Goal: Task Accomplishment & Management: Manage account settings

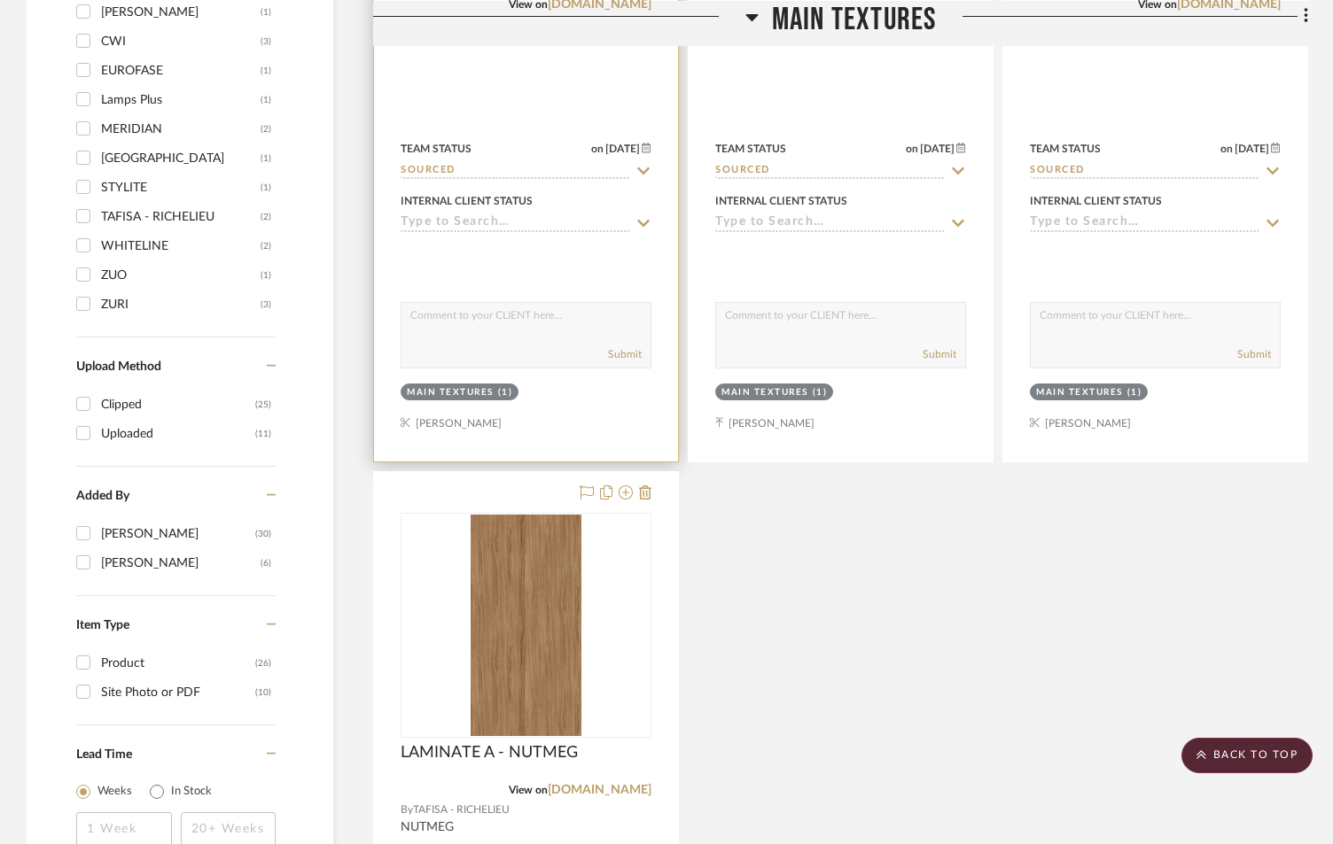
scroll to position [1713, 0]
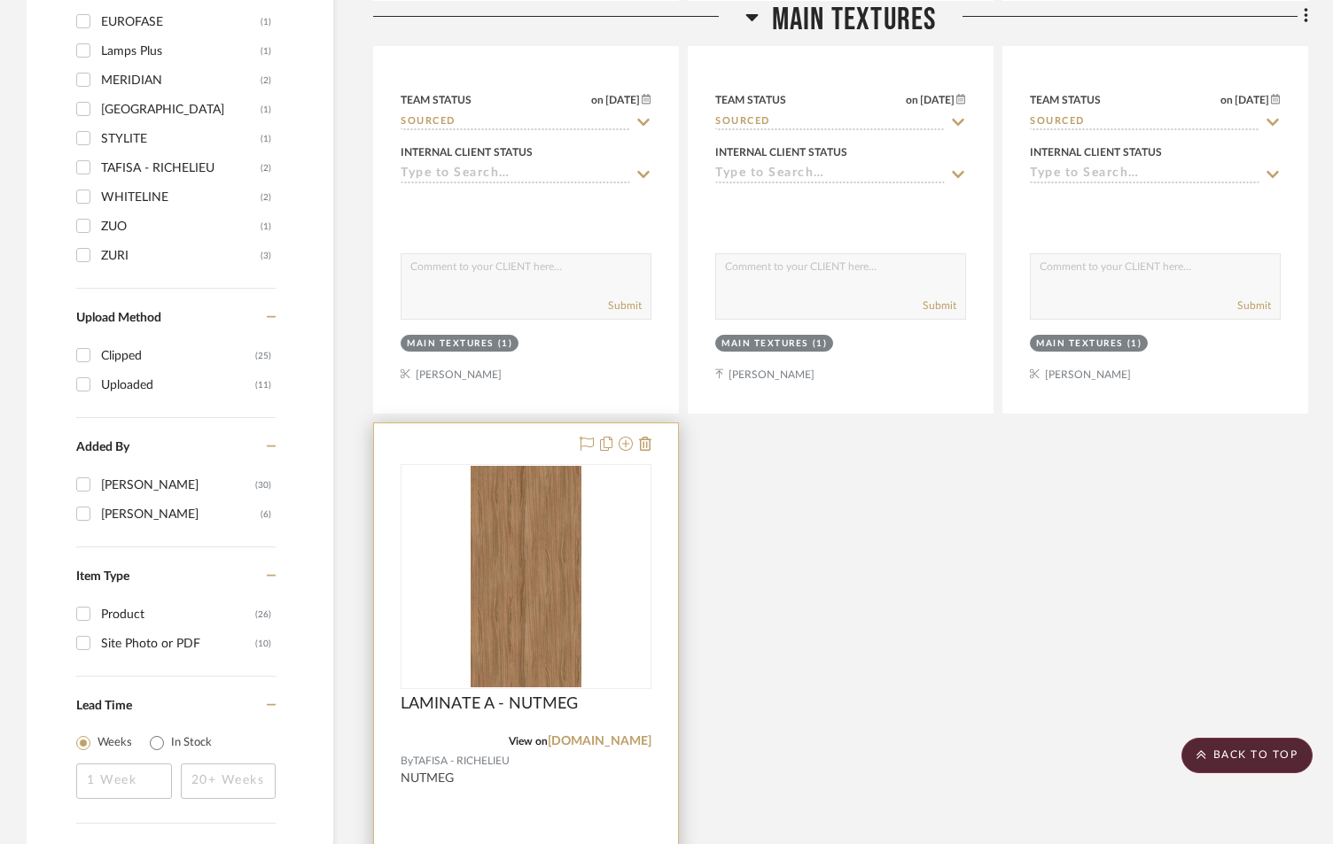
click at [516, 509] on img "0" at bounding box center [526, 577] width 111 height 222
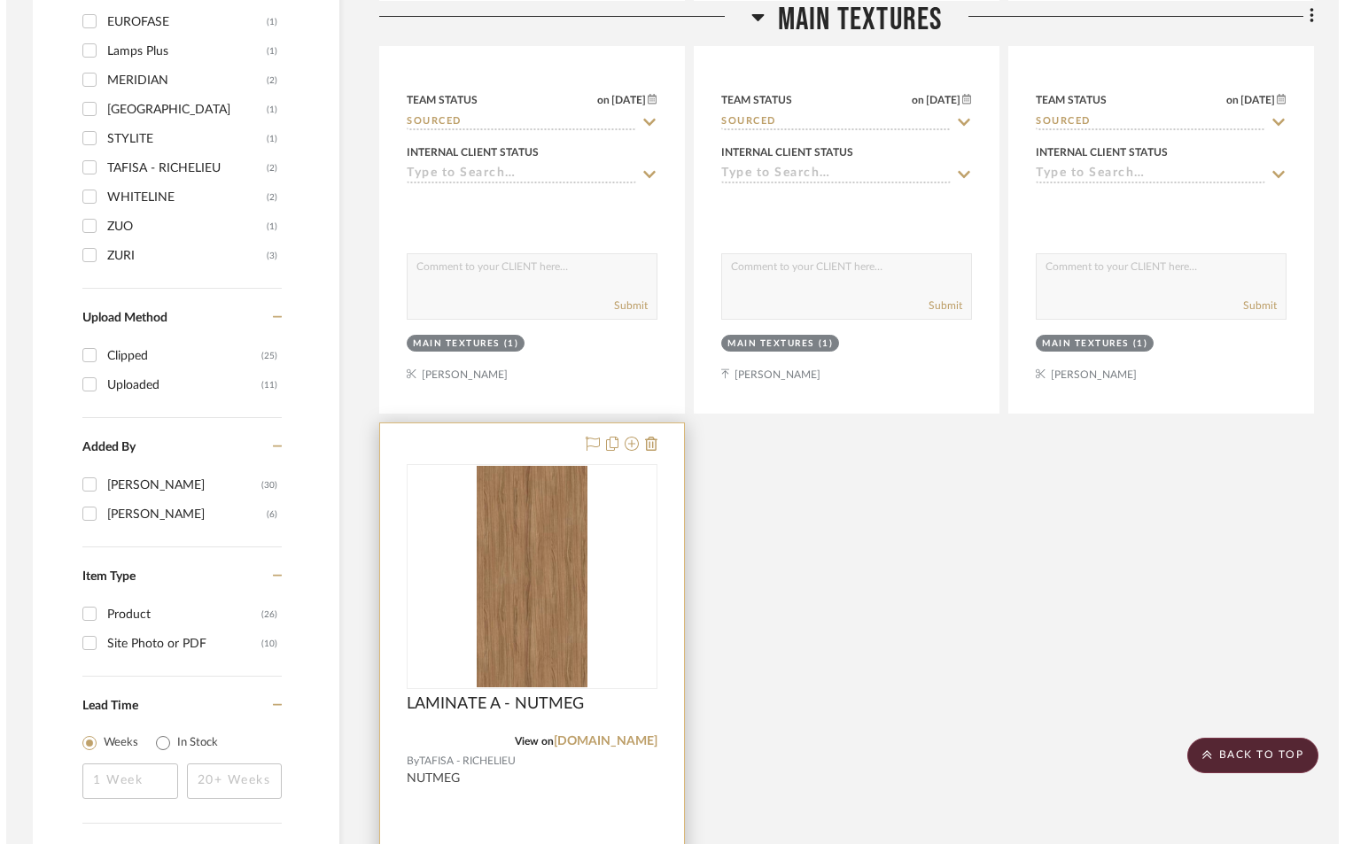
scroll to position [0, 0]
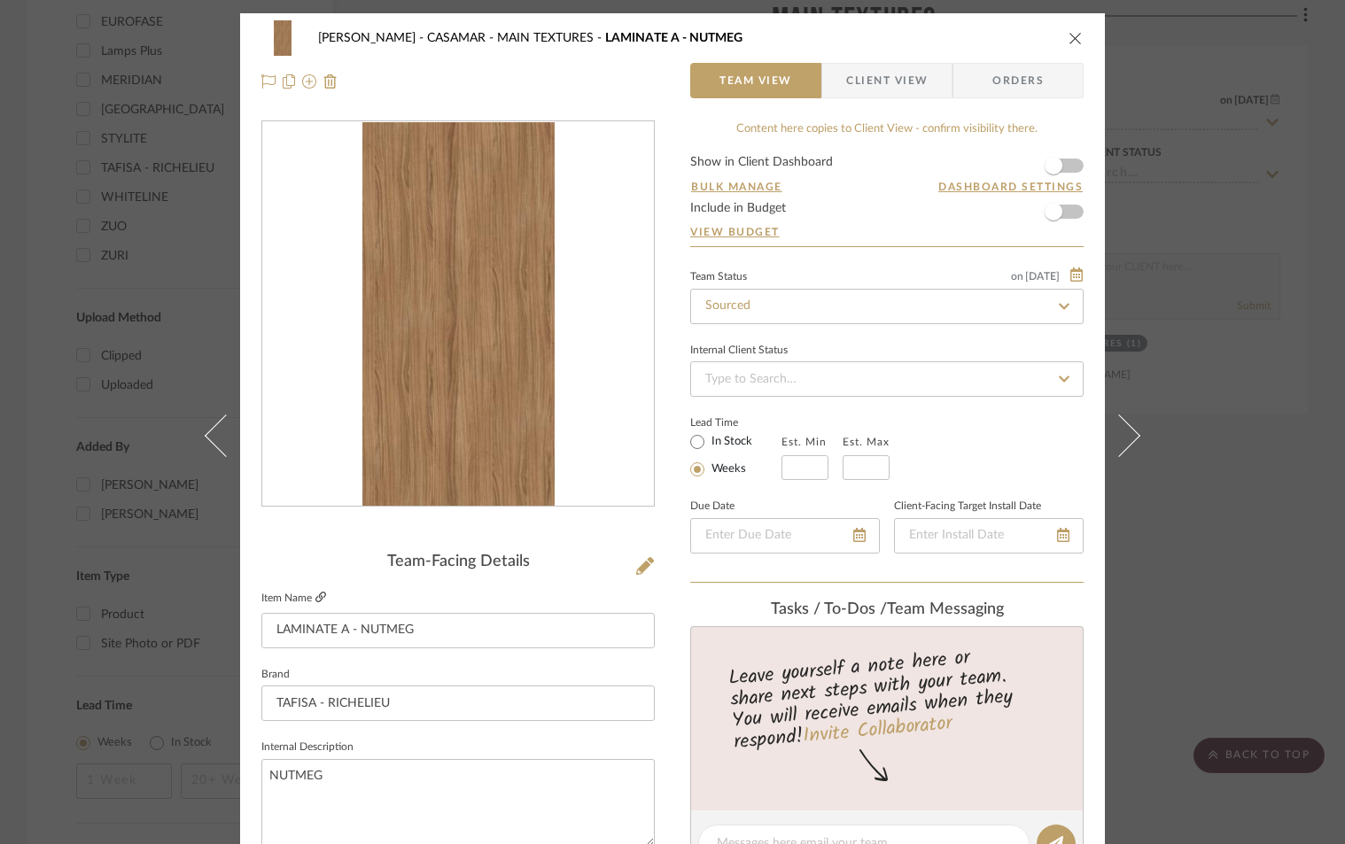
click at [317, 596] on icon at bounding box center [320, 597] width 11 height 11
click at [1071, 44] on icon "close" at bounding box center [1076, 38] width 14 height 14
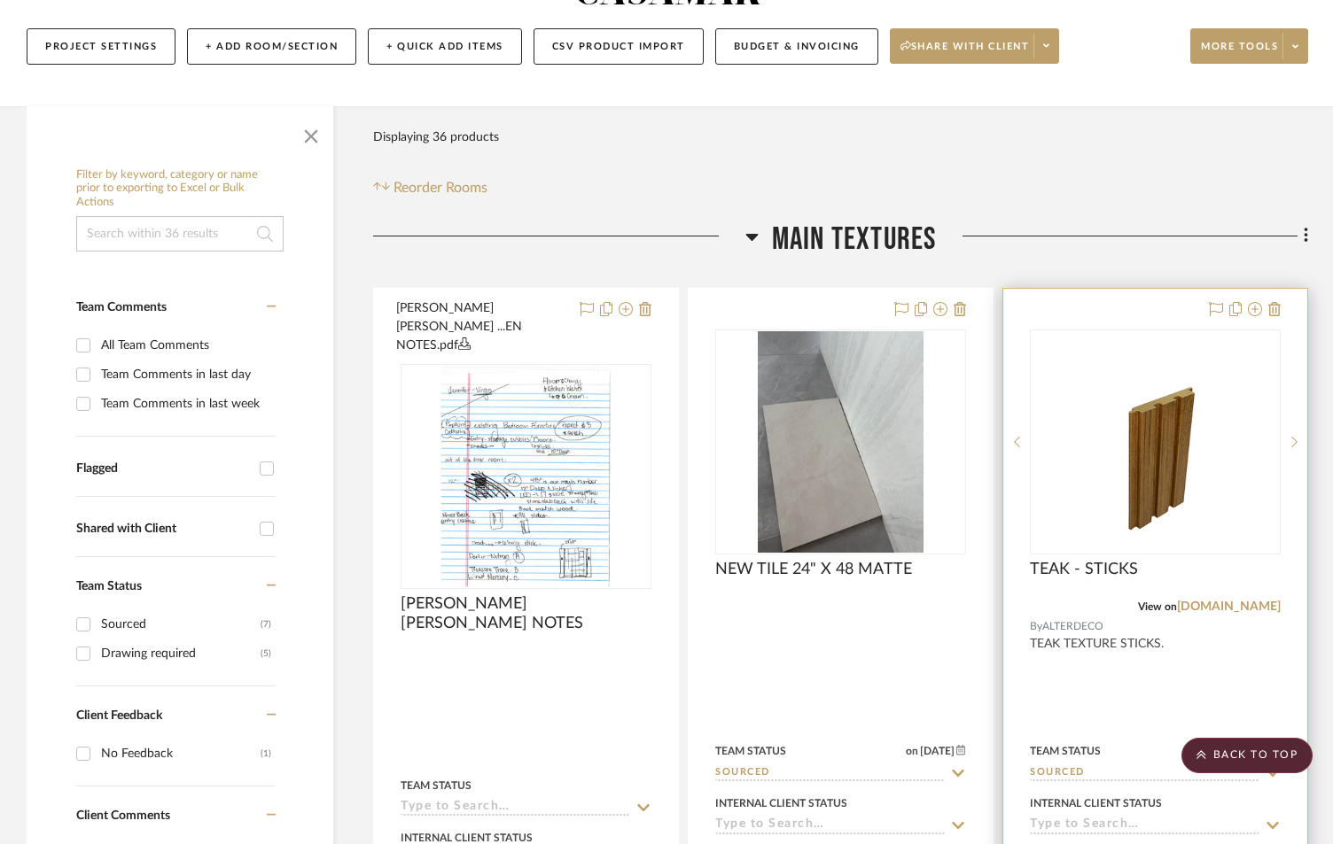
scroll to position [236, 0]
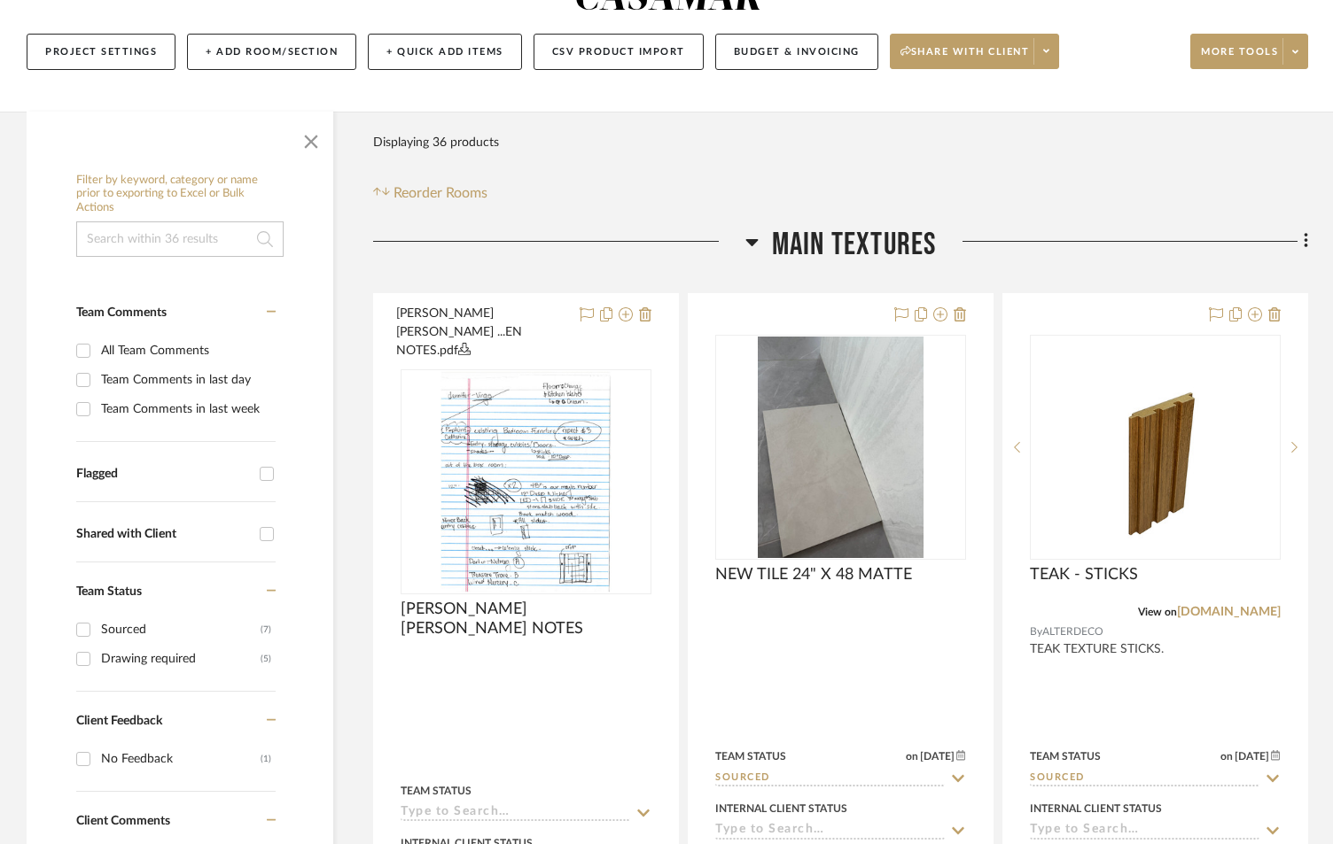
click at [749, 239] on icon at bounding box center [751, 242] width 12 height 7
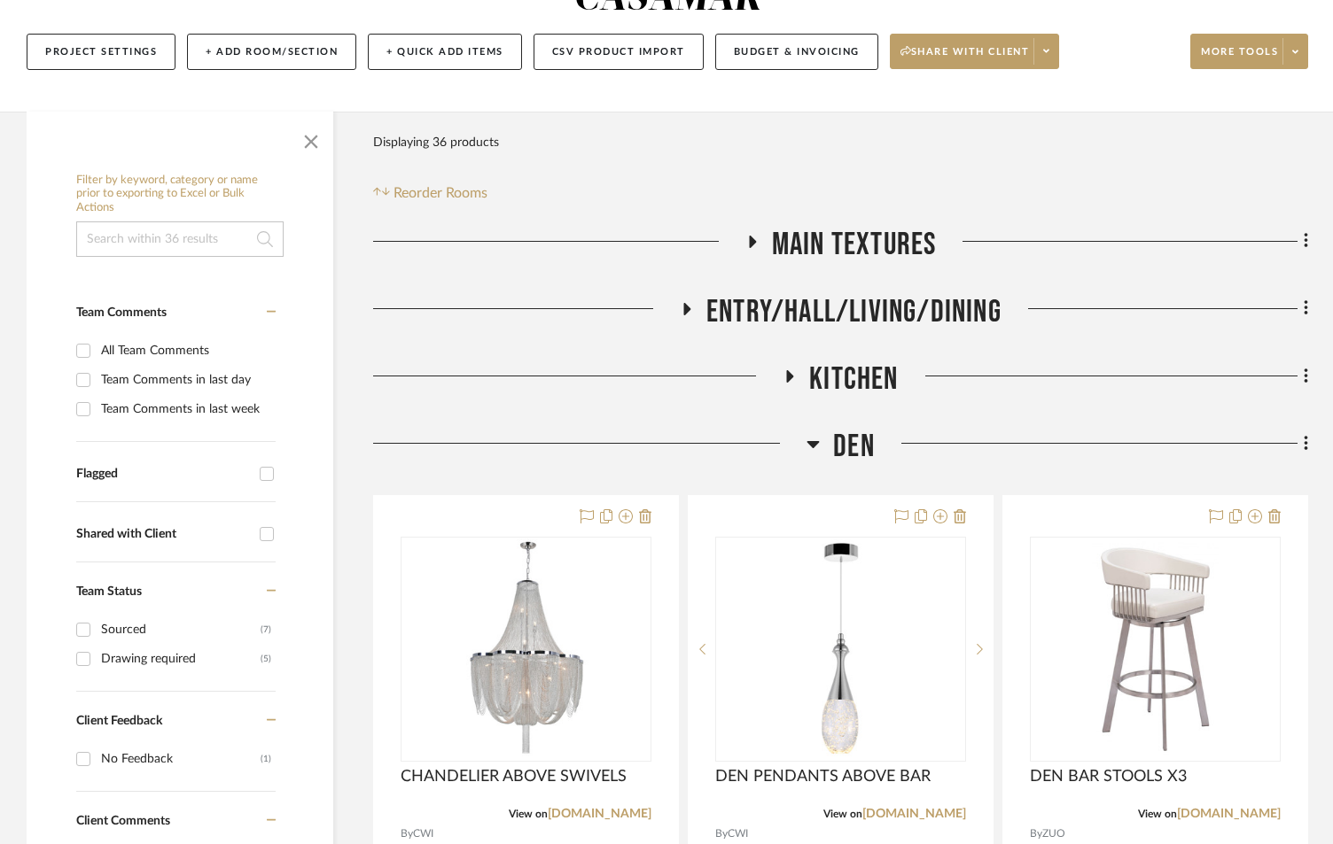
click at [813, 441] on icon at bounding box center [813, 444] width 12 height 7
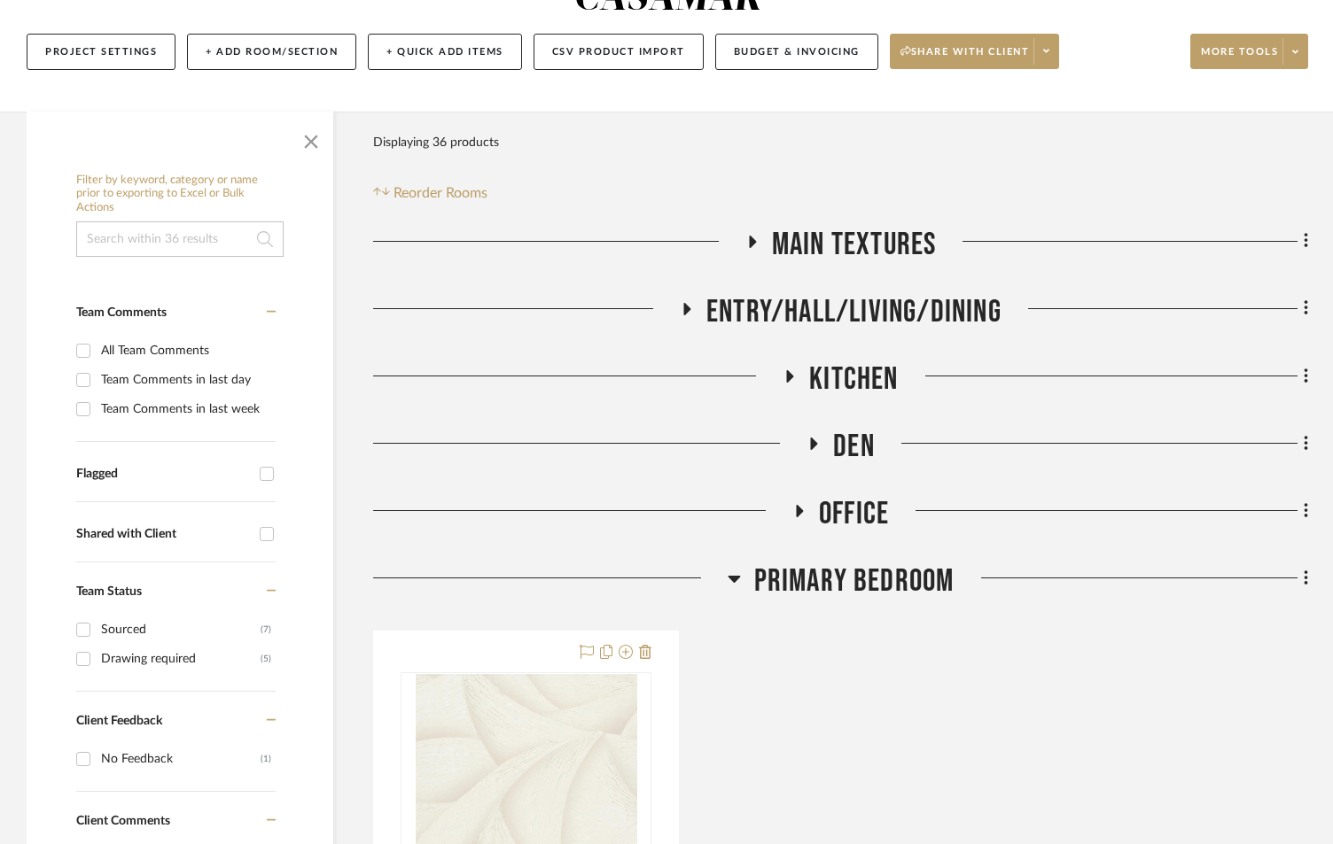
click at [789, 370] on icon at bounding box center [790, 376] width 7 height 12
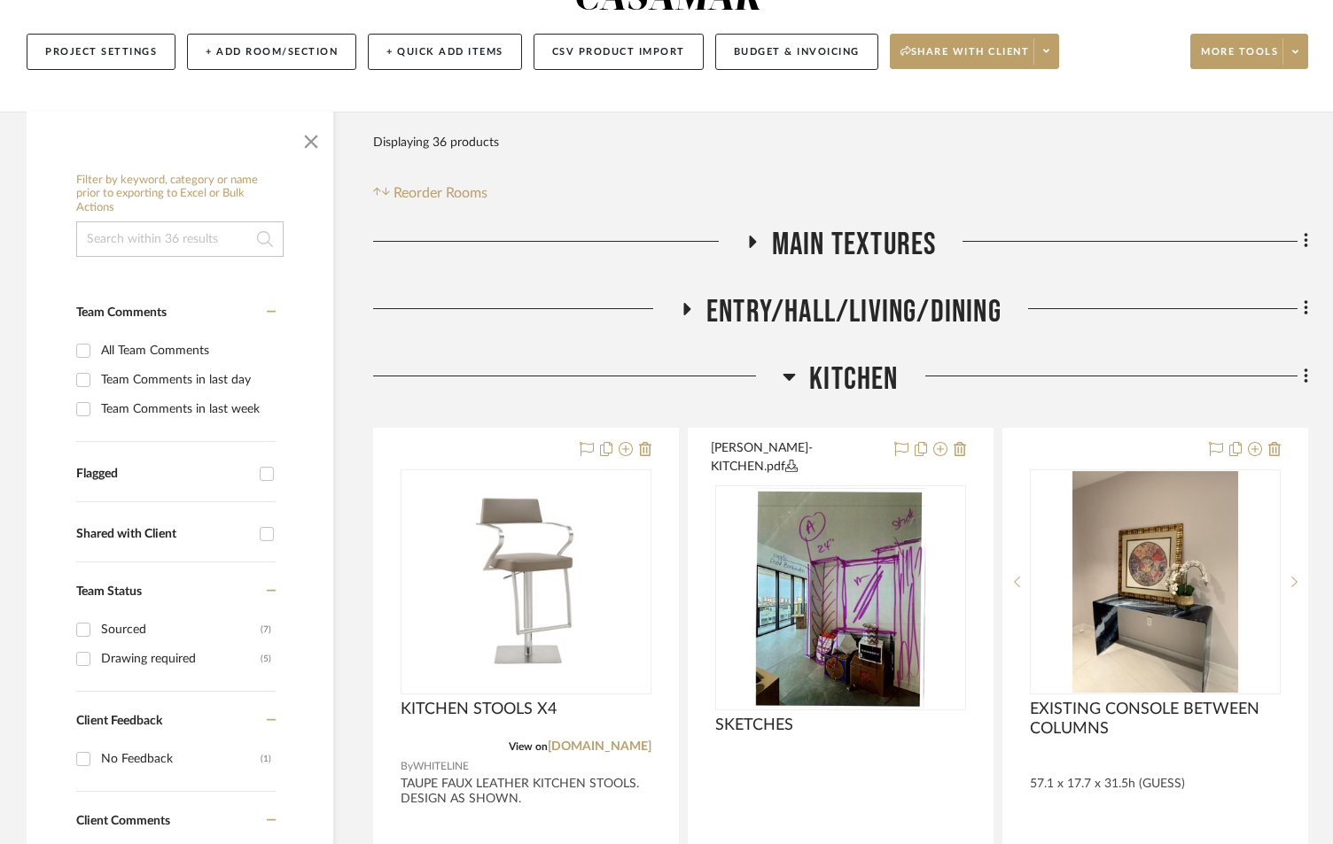
drag, startPoint x: 1310, startPoint y: 326, endPoint x: 1301, endPoint y: 336, distance: 13.2
click at [1301, 363] on fa-icon at bounding box center [1303, 377] width 12 height 29
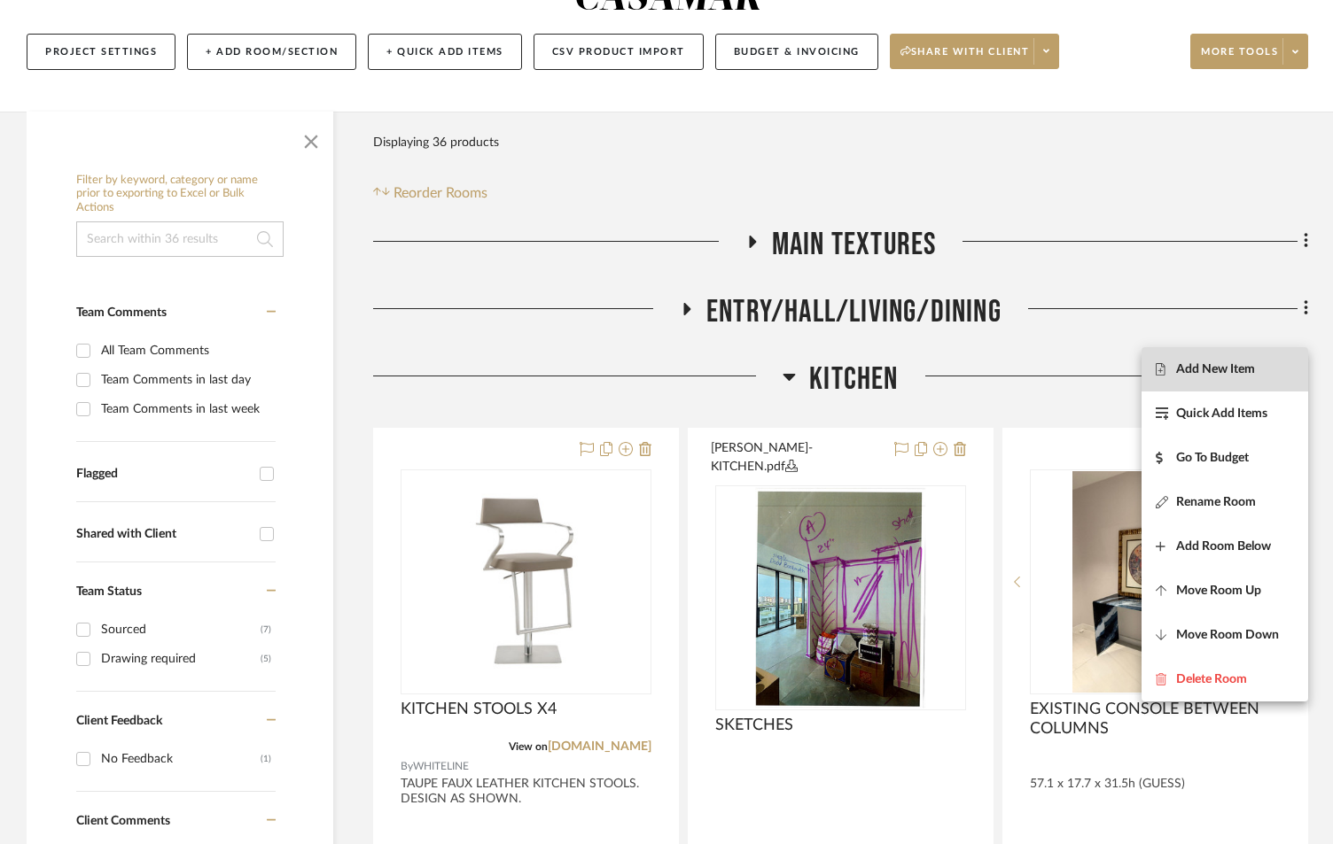
click at [1205, 374] on span "Add New Item" at bounding box center [1215, 369] width 79 height 15
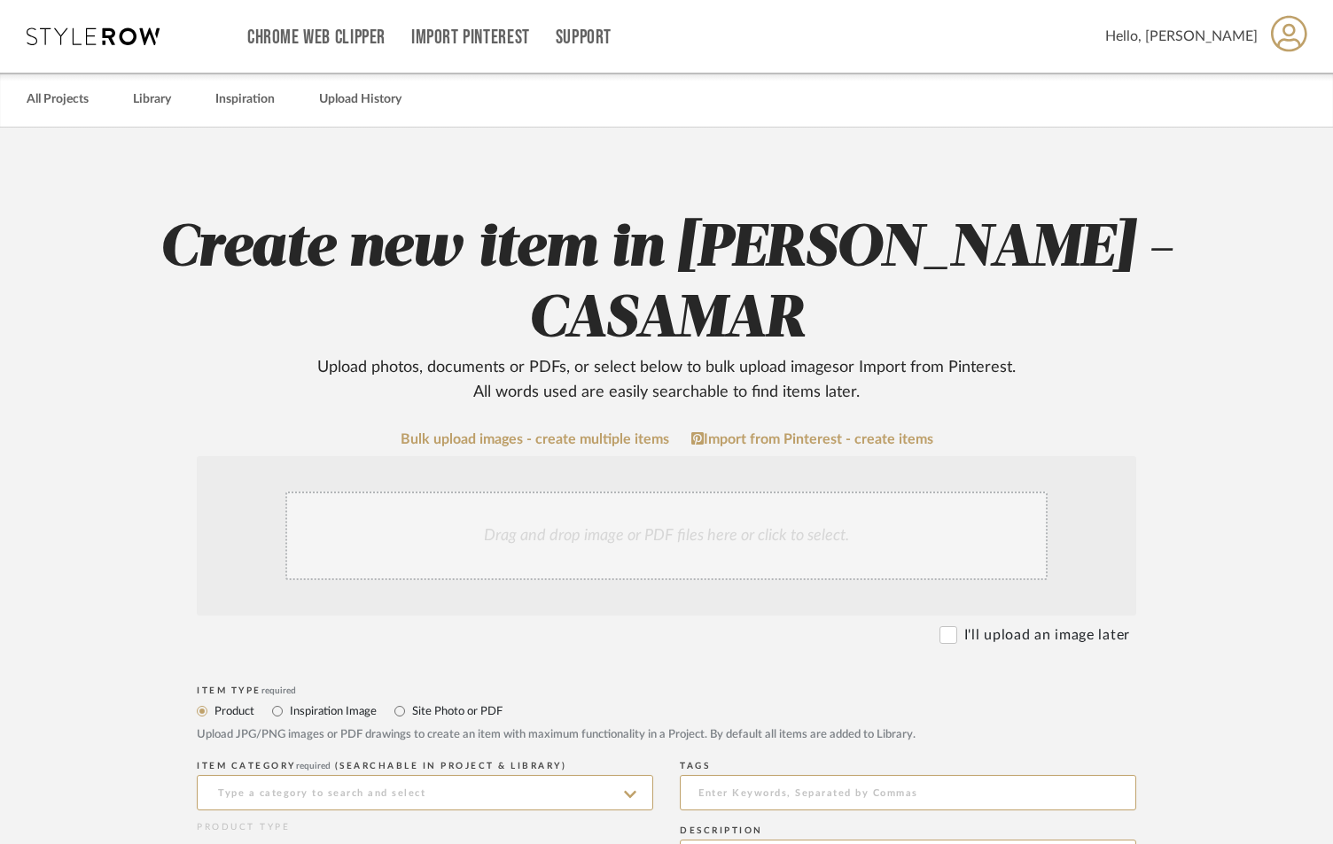
click at [599, 492] on div "Drag and drop image or PDF files here or click to select." at bounding box center [666, 536] width 762 height 89
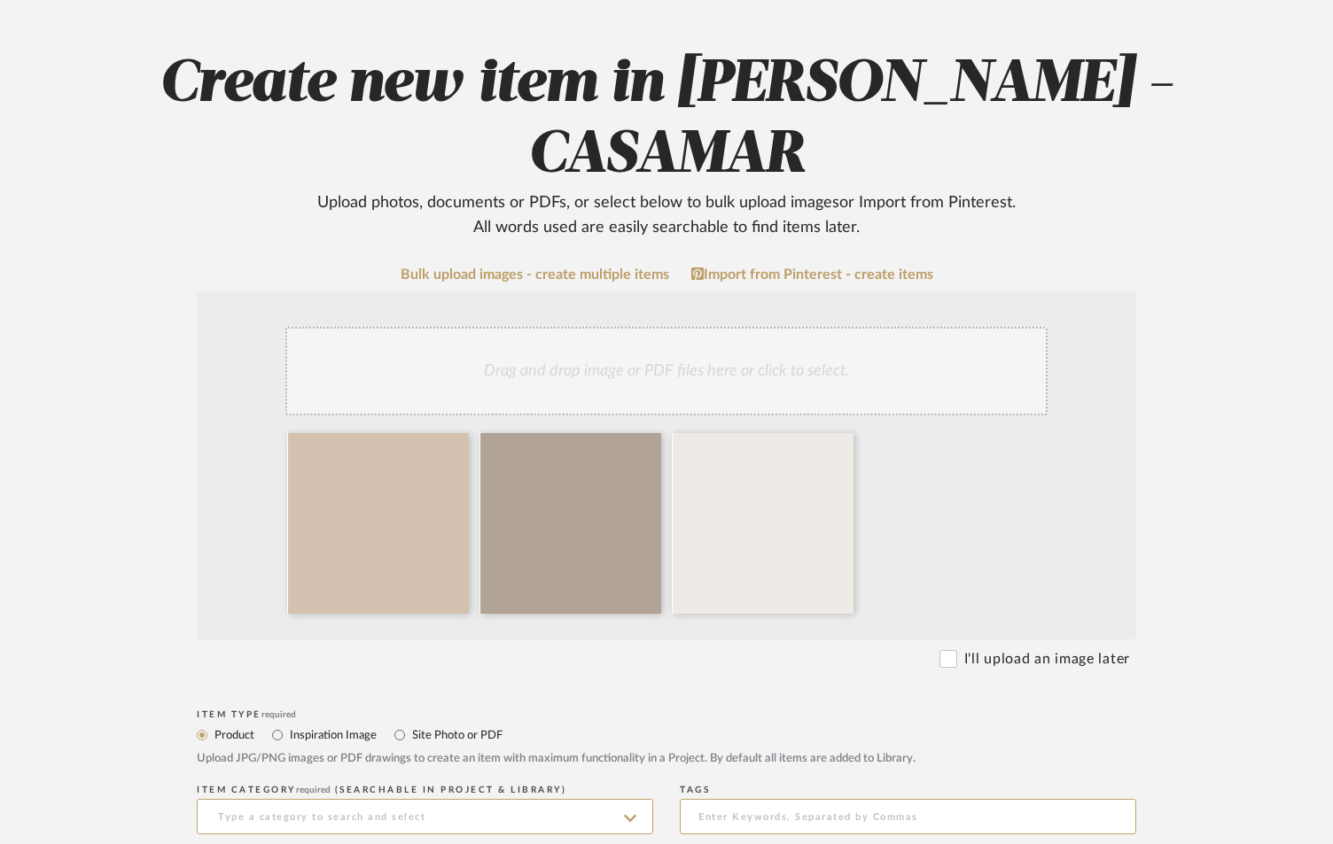
scroll to position [295, 0]
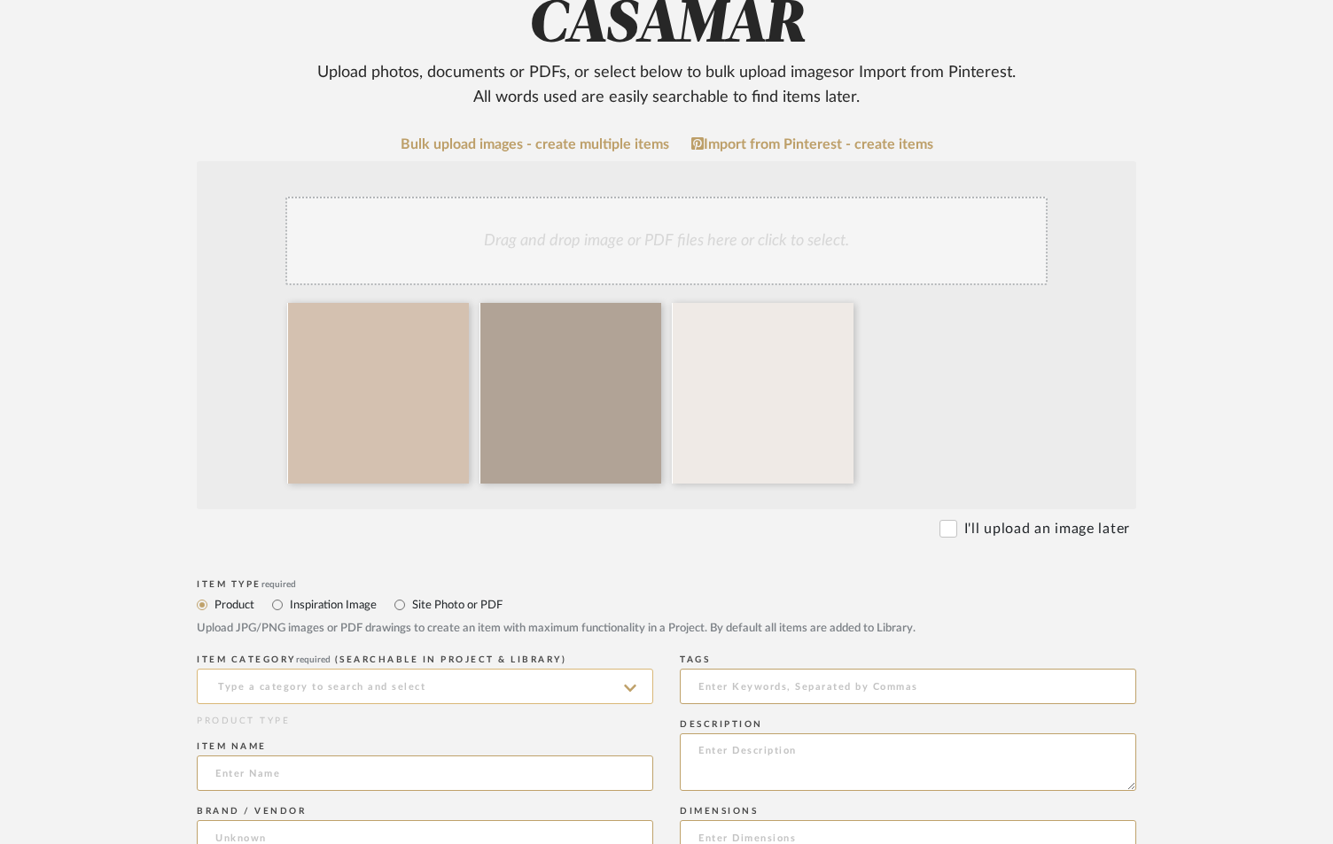
click at [384, 669] on input at bounding box center [425, 686] width 456 height 35
drag, startPoint x: 364, startPoint y: 563, endPoint x: 328, endPoint y: 626, distance: 73.4
click at [362, 563] on div "Fabrics" at bounding box center [425, 571] width 455 height 45
type input "Fabrics"
click at [314, 756] on input at bounding box center [425, 773] width 456 height 35
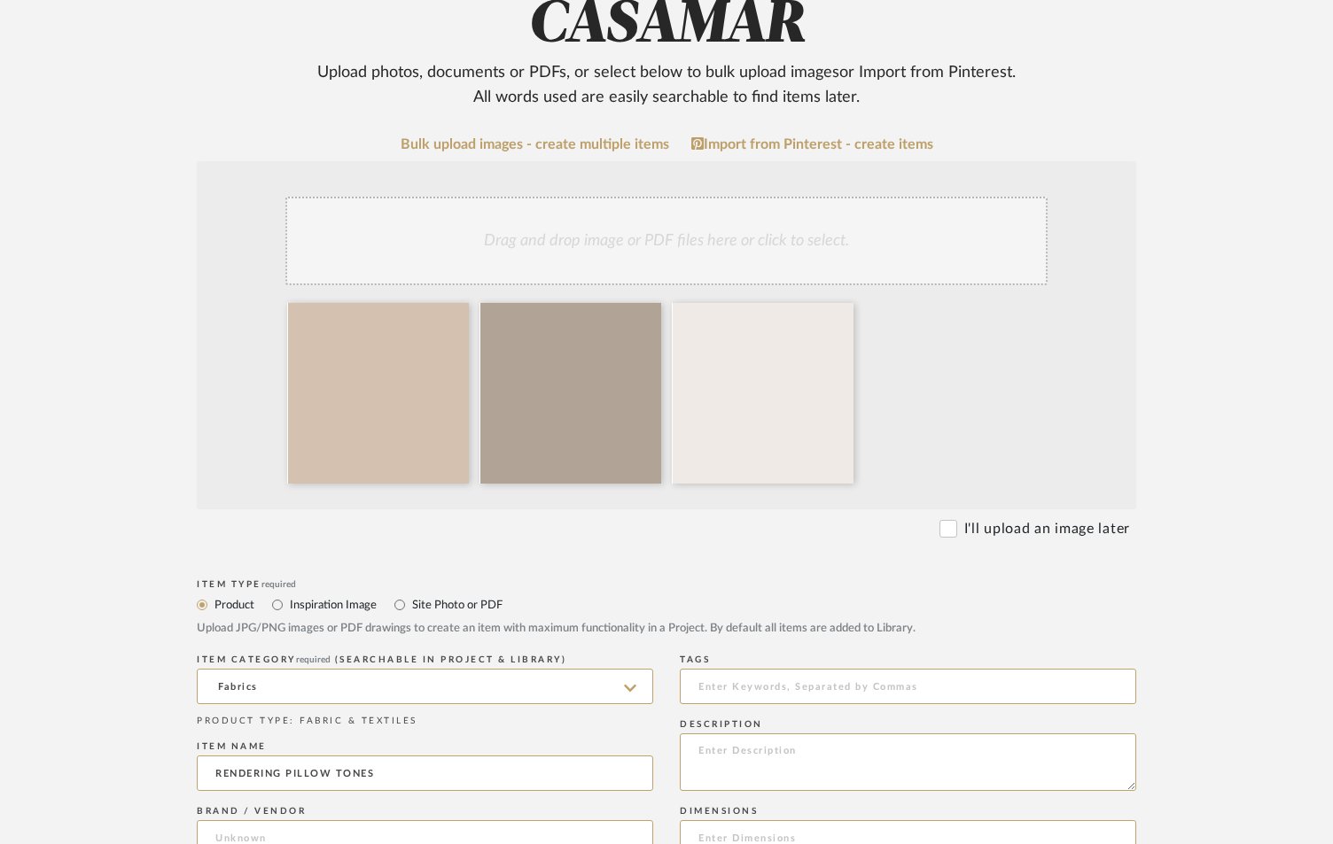
type input "RENDERING PILLOW TONES"
click at [1267, 698] on upload-items "Create new item in POPKINS - CASAMAR Upload photos, documents or PDFs, or selec…" at bounding box center [666, 744] width 1333 height 1822
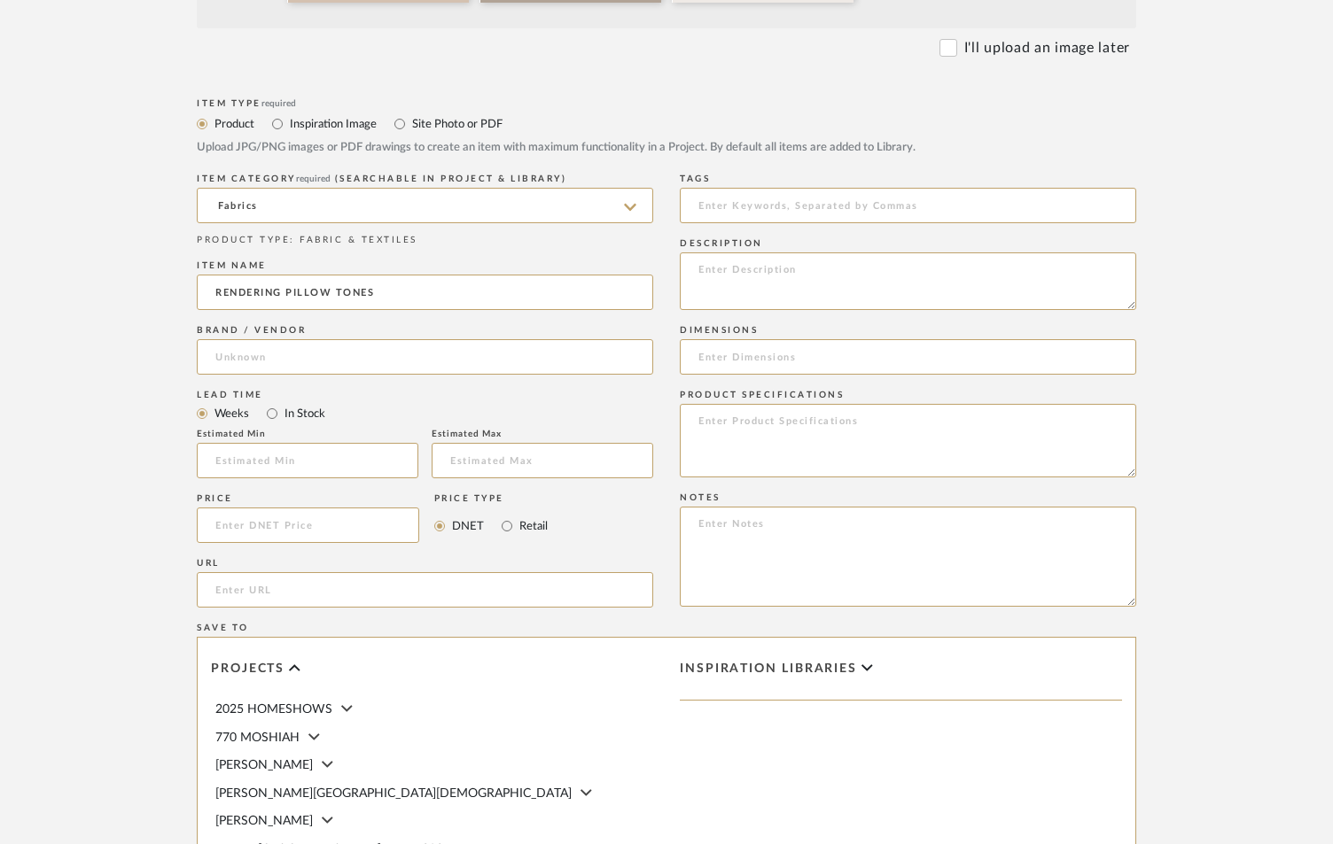
scroll to position [1116, 0]
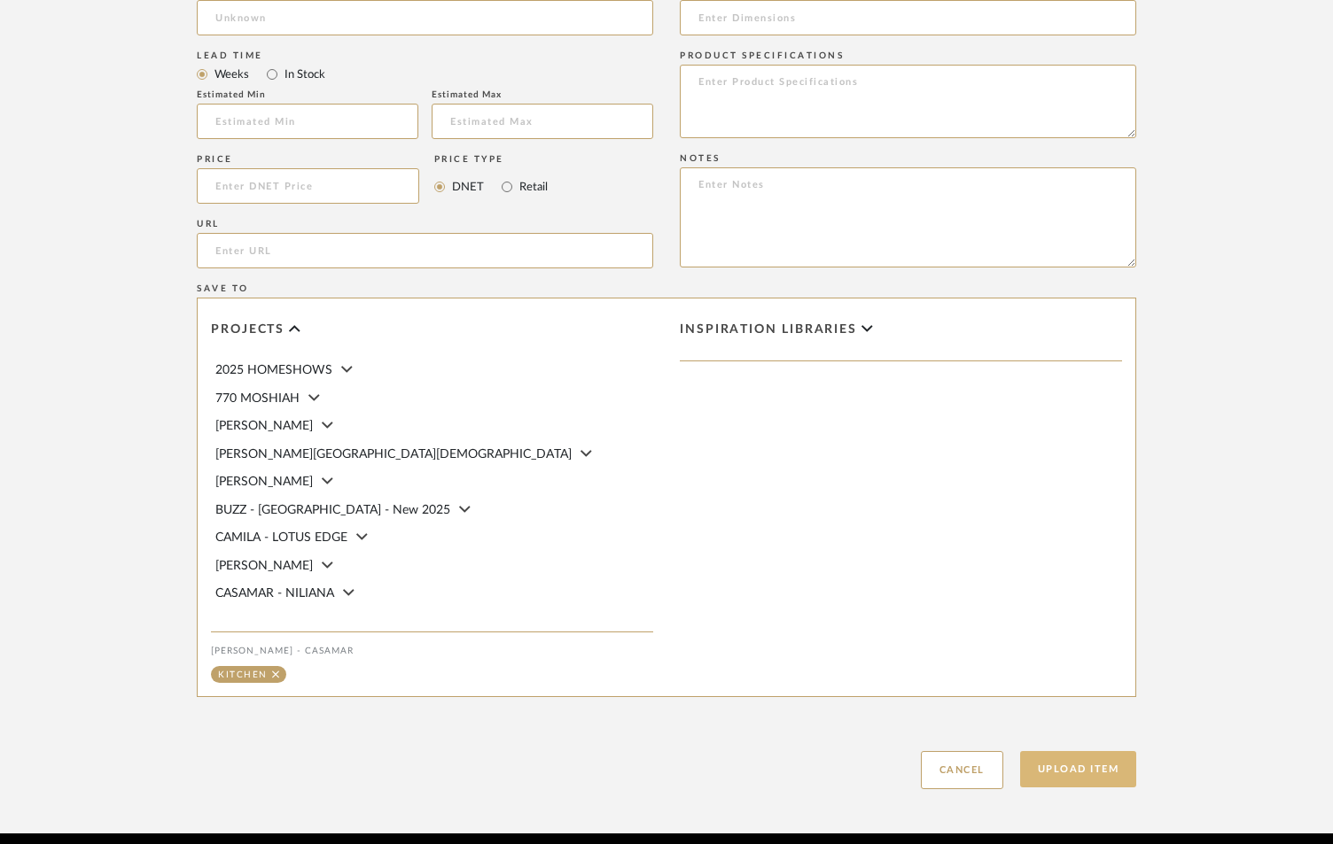
click at [1105, 751] on button "Upload Item" at bounding box center [1078, 769] width 117 height 36
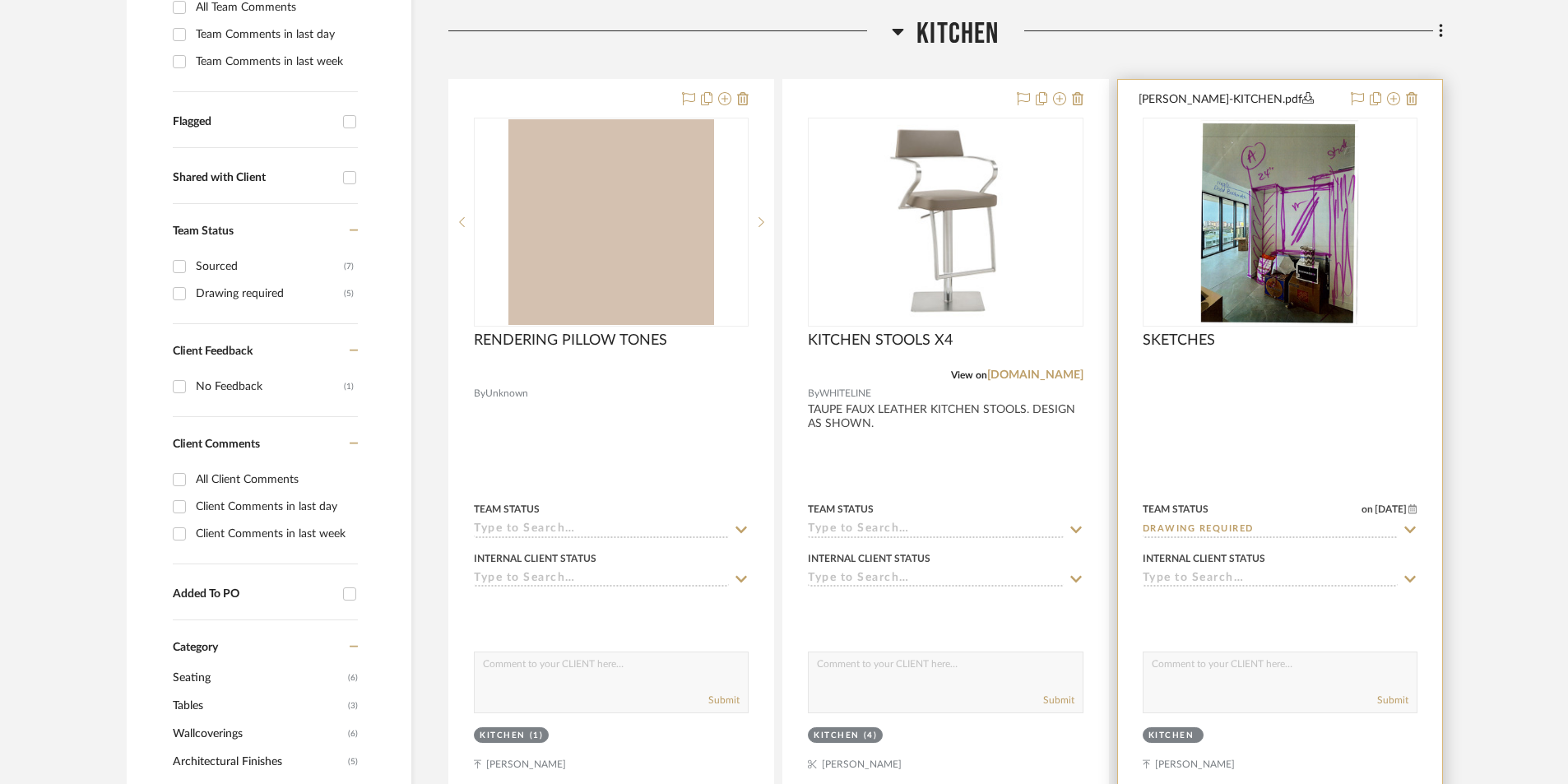
scroll to position [512, 0]
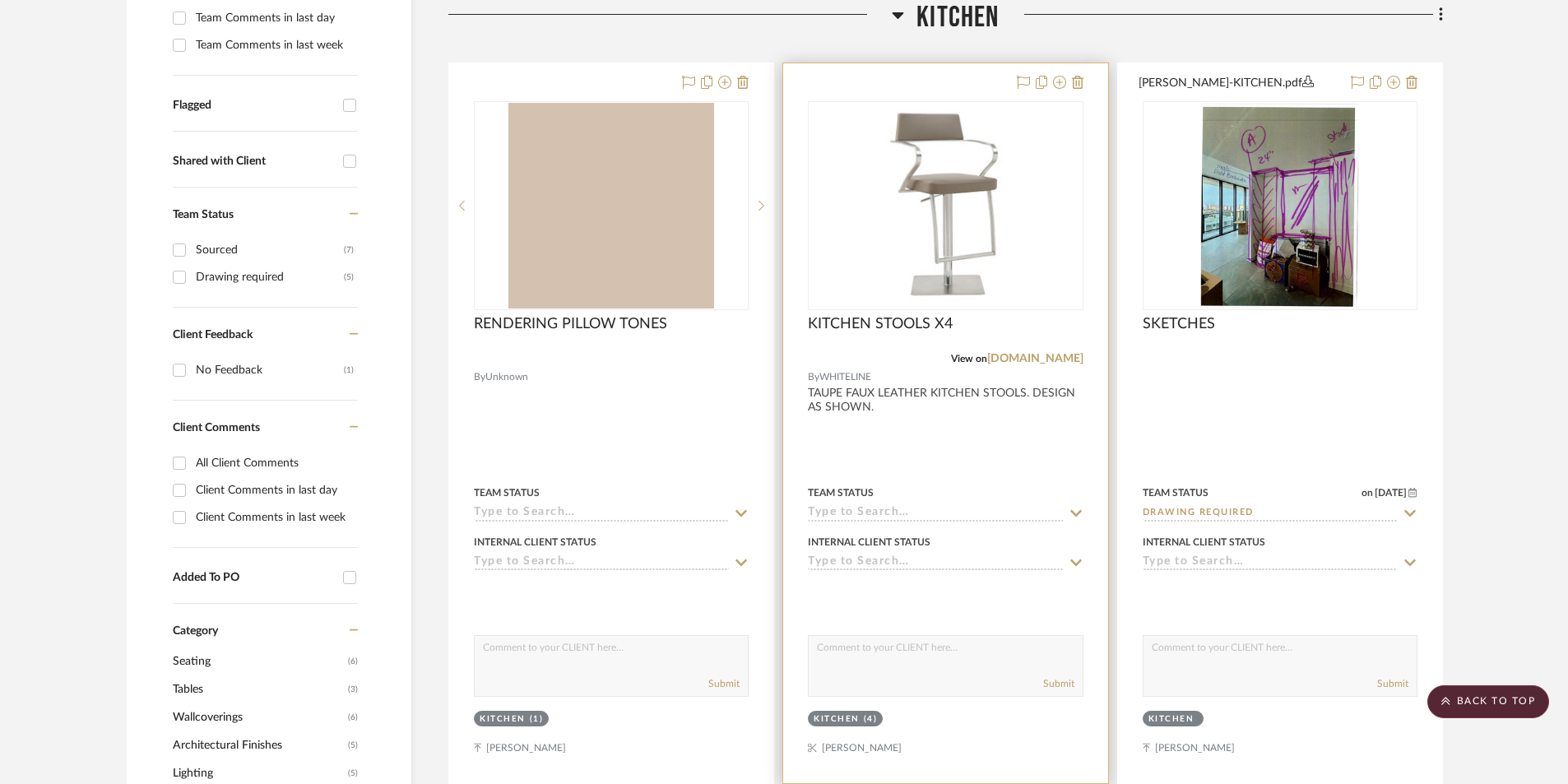
click at [845, 510] on input at bounding box center [935, 514] width 255 height 16
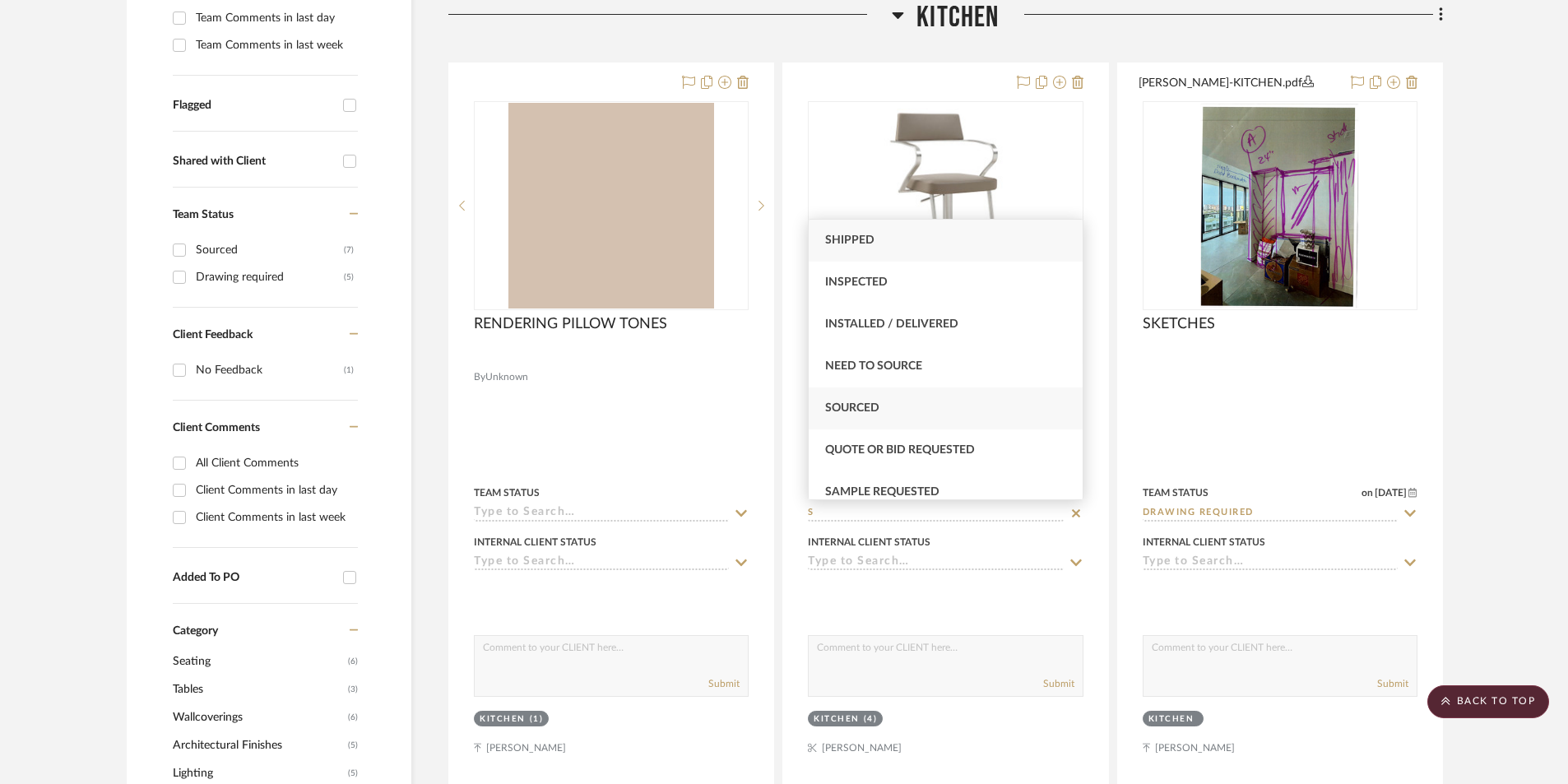
type input "S"
click at [854, 404] on span "Sourced" at bounding box center [852, 408] width 54 height 11
type input "9/24/2025"
type input "Sourced"
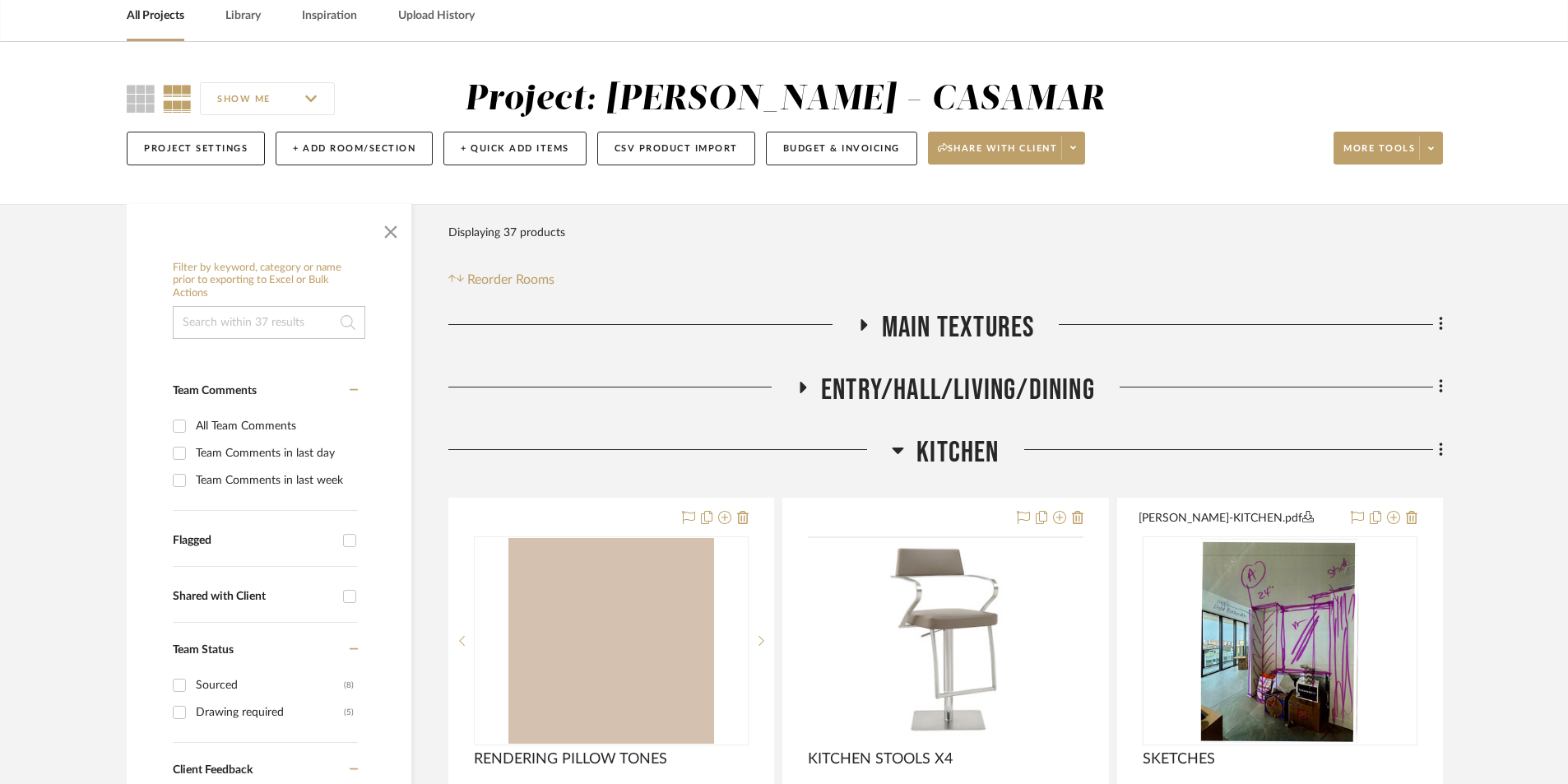
scroll to position [73, 0]
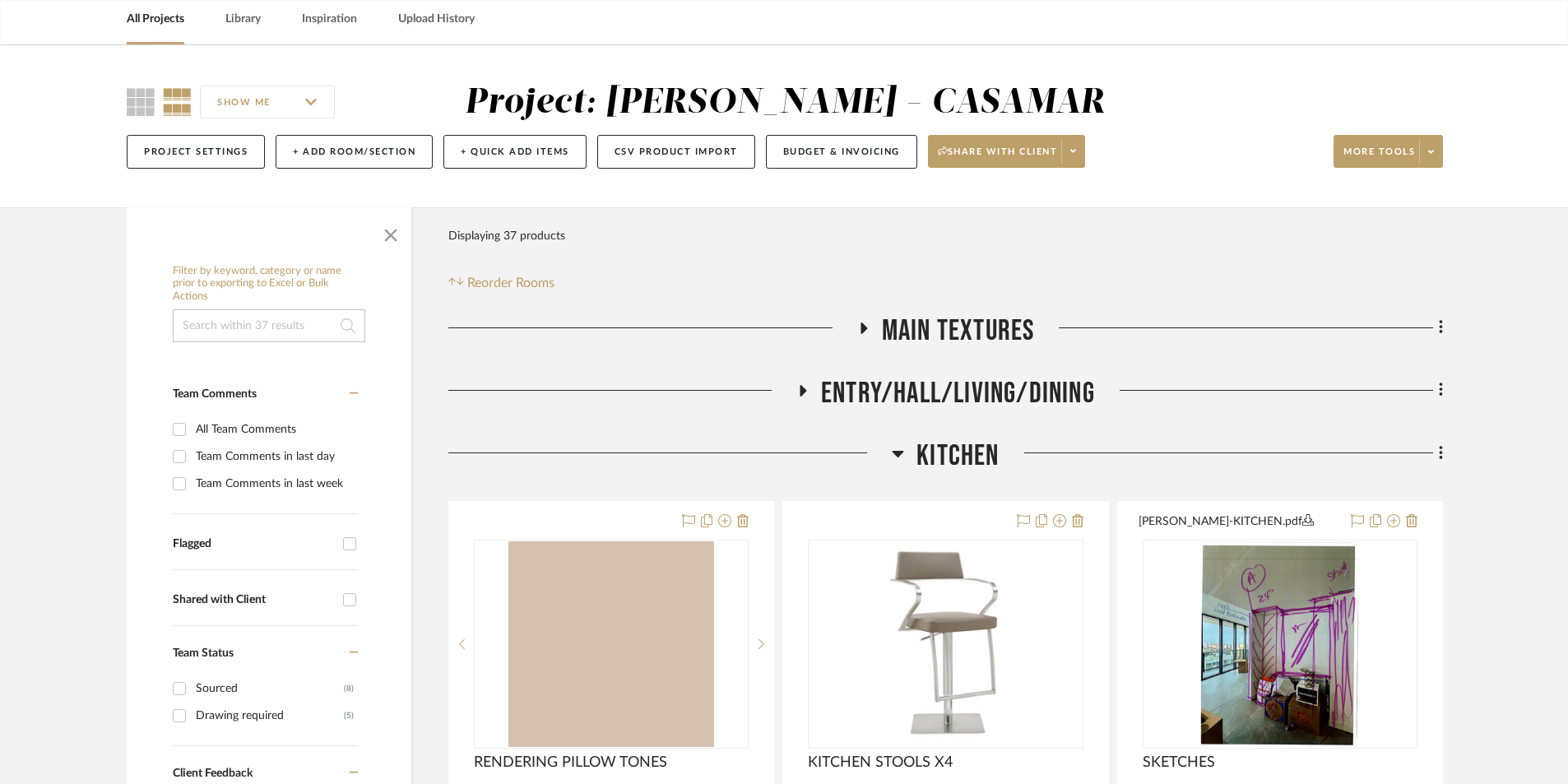
click at [798, 386] on icon at bounding box center [802, 390] width 19 height 12
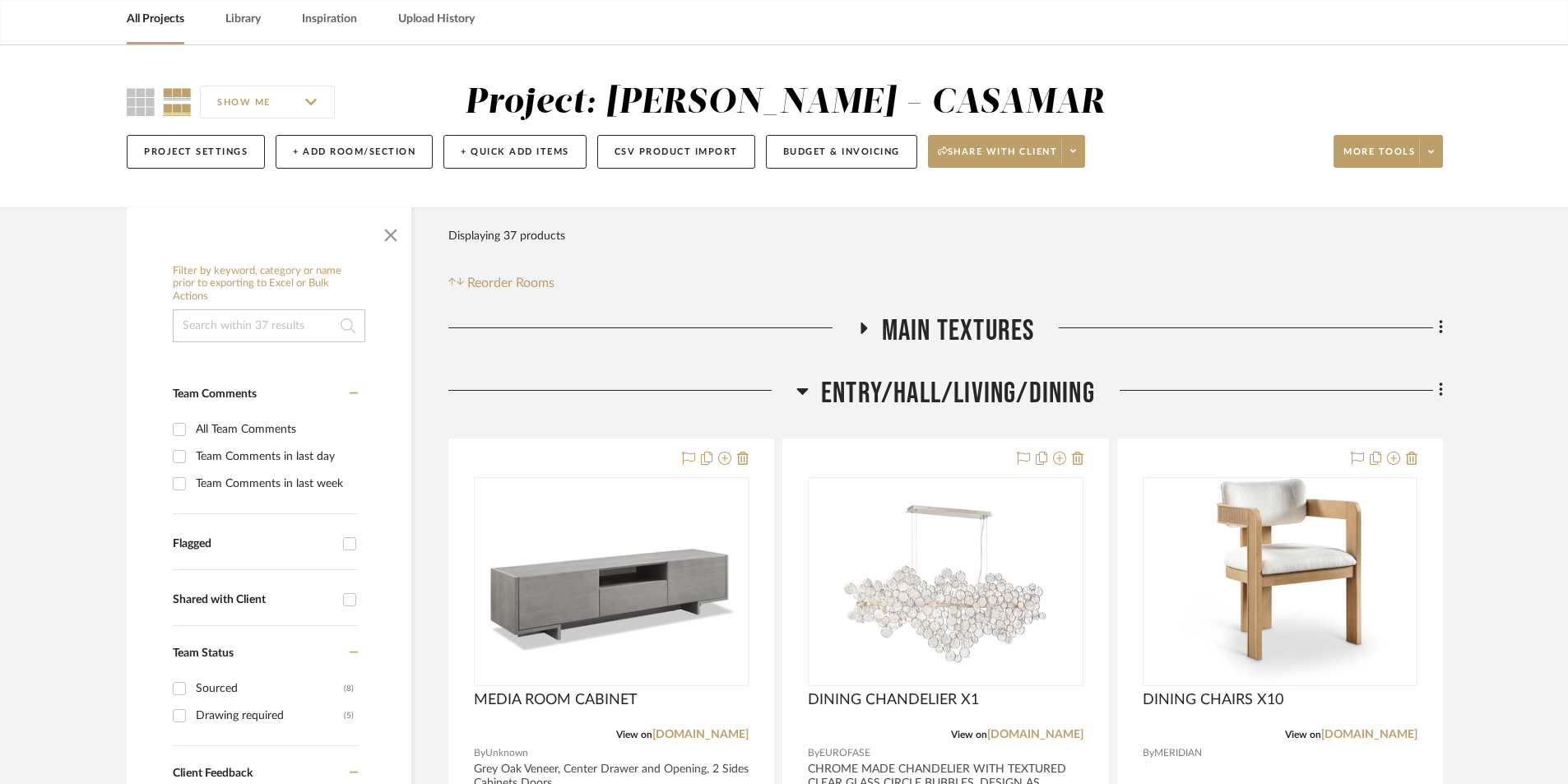
click at [805, 393] on icon at bounding box center [802, 390] width 12 height 20
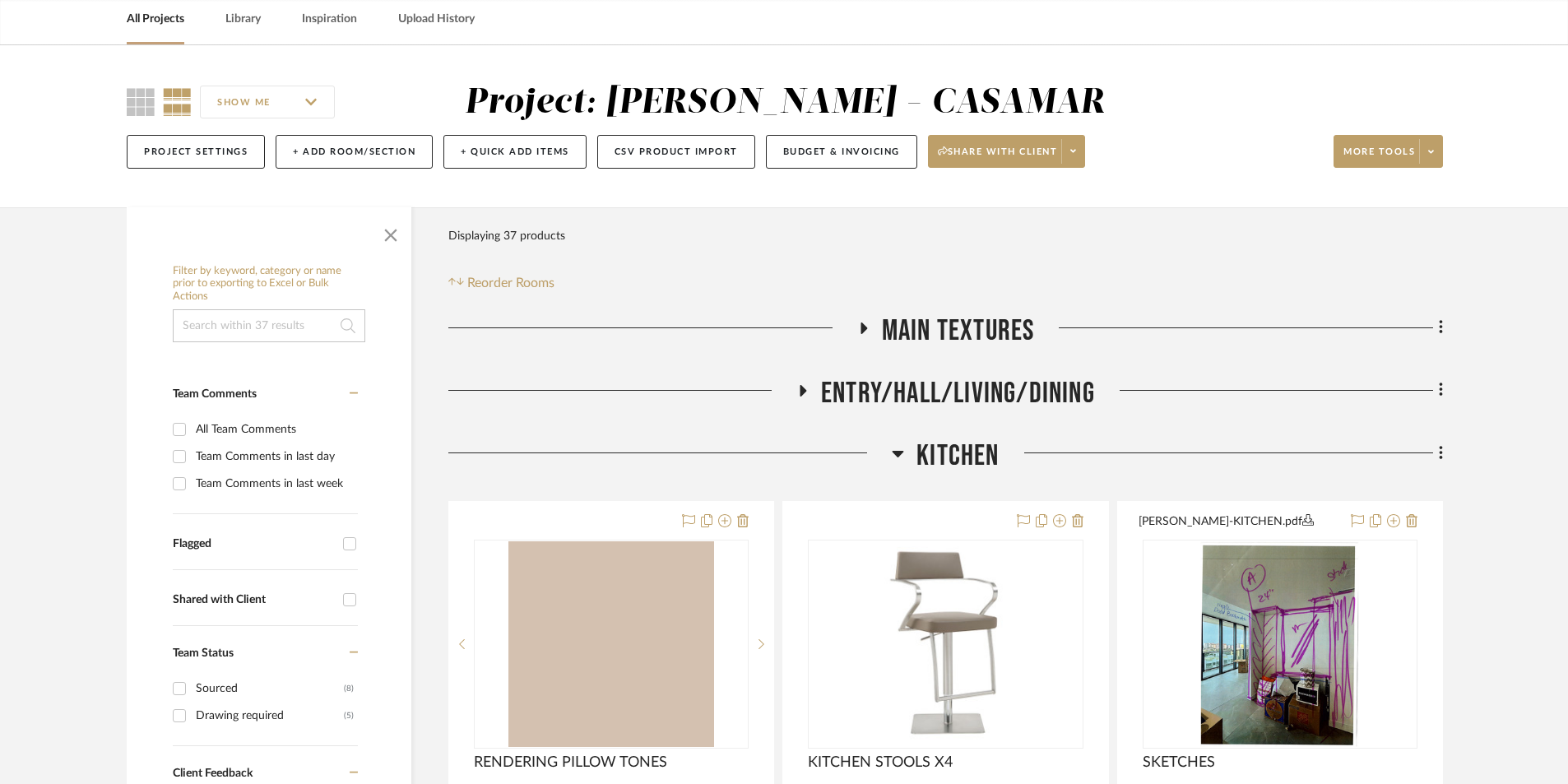
click at [805, 393] on icon at bounding box center [802, 390] width 19 height 12
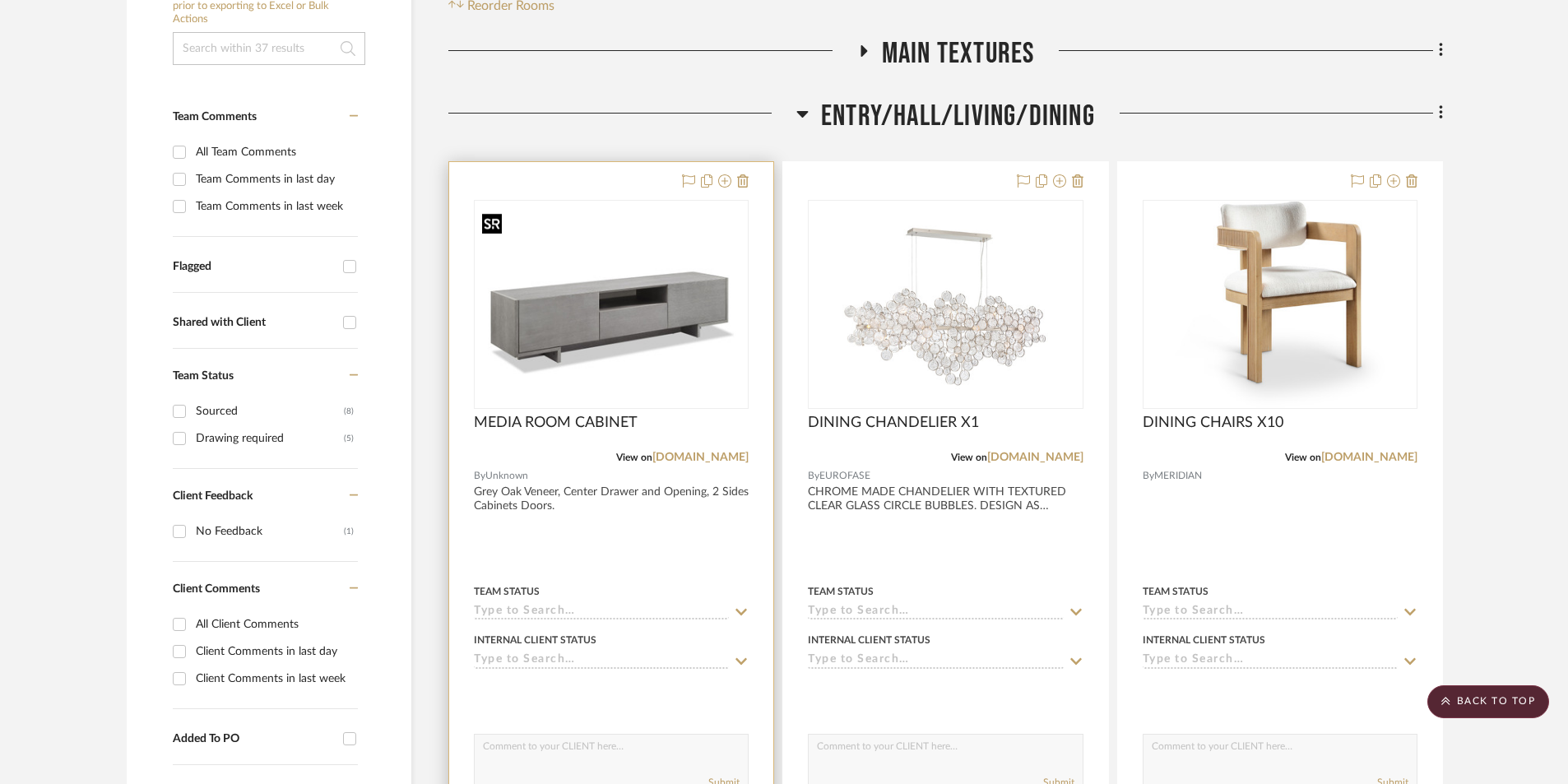
scroll to position [457, 0]
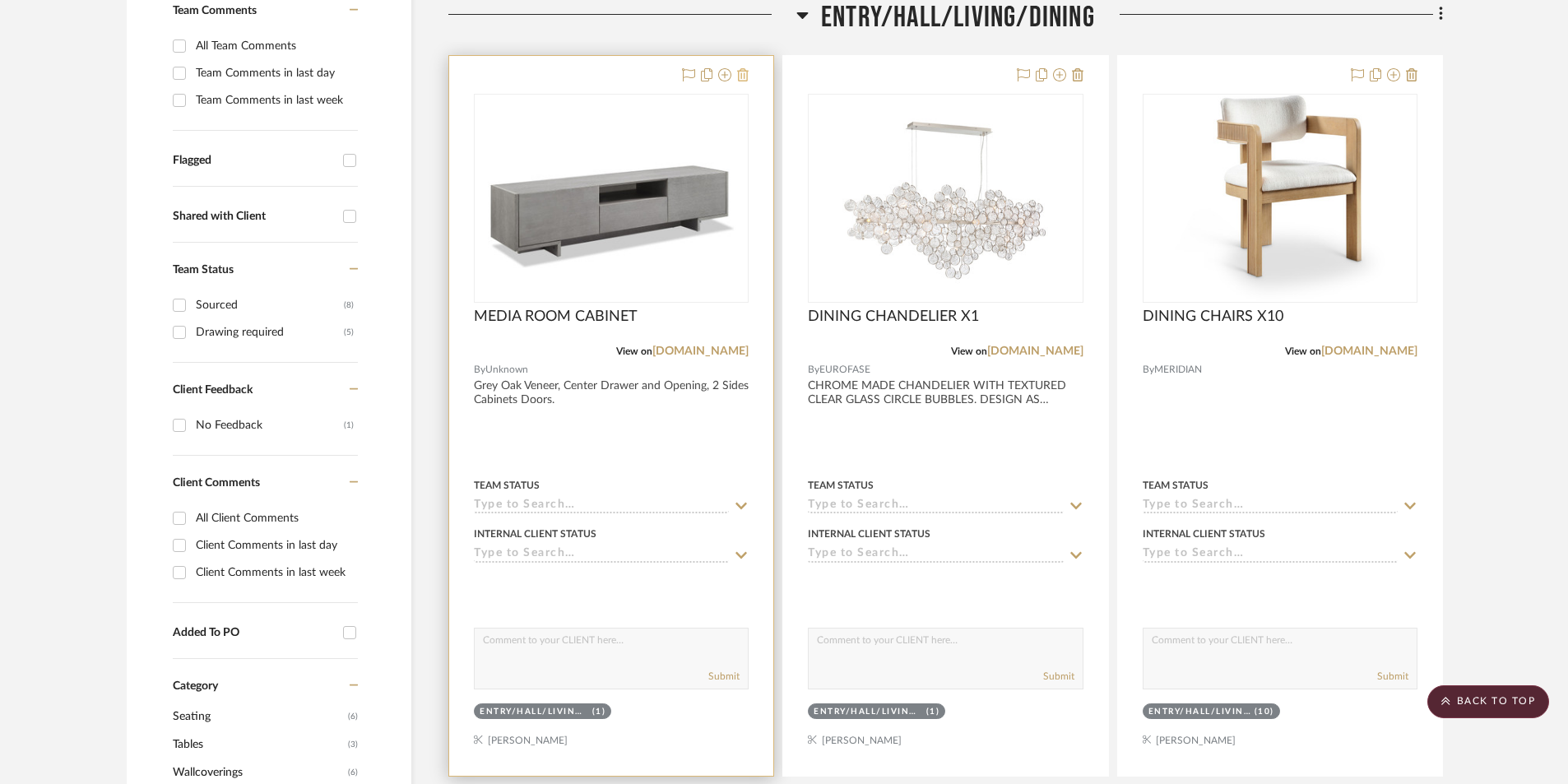
click at [741, 77] on icon at bounding box center [743, 75] width 11 height 13
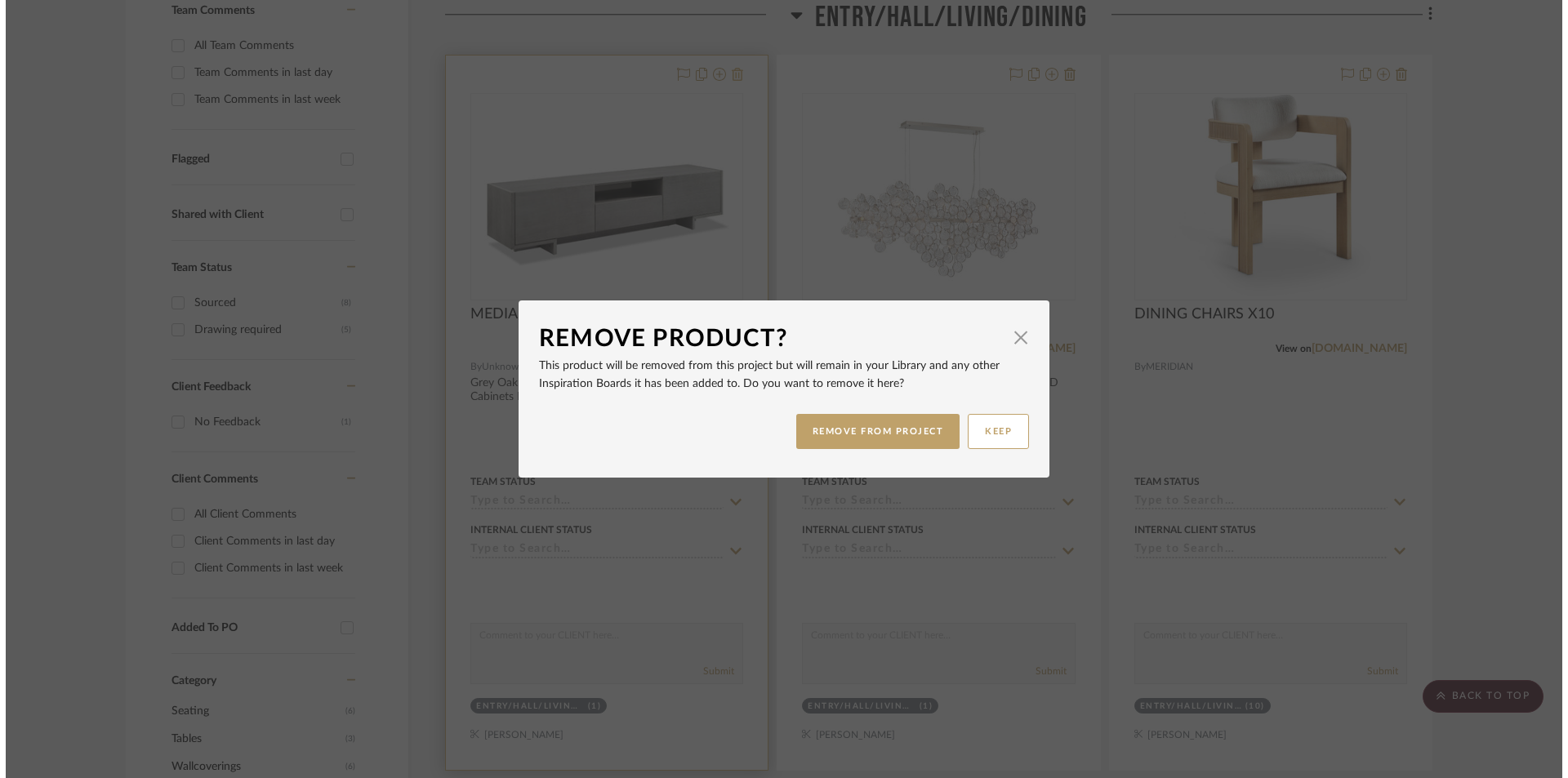
scroll to position [0, 0]
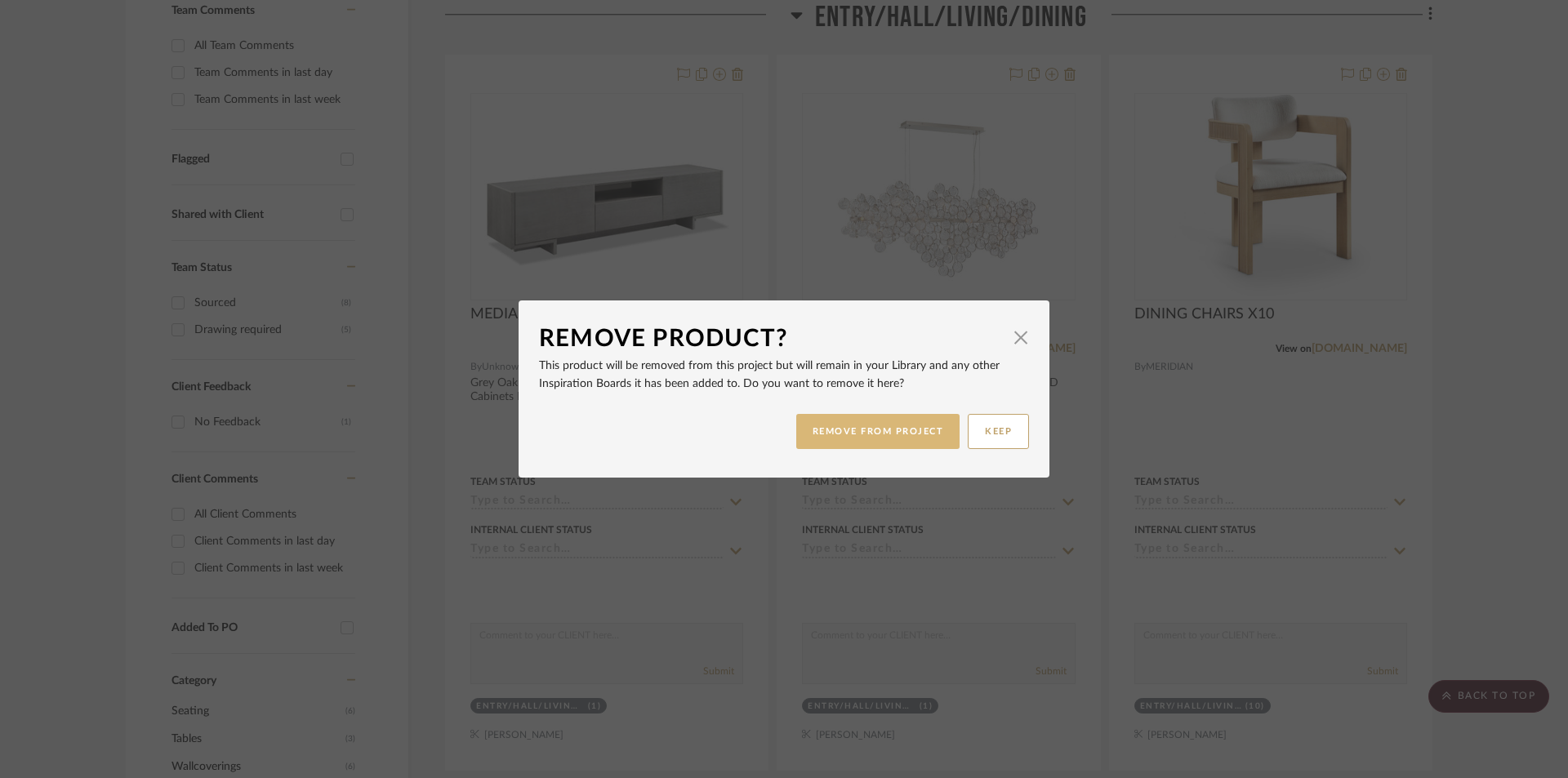
click at [881, 424] on button "REMOVE FROM PROJECT" at bounding box center [878, 431] width 164 height 35
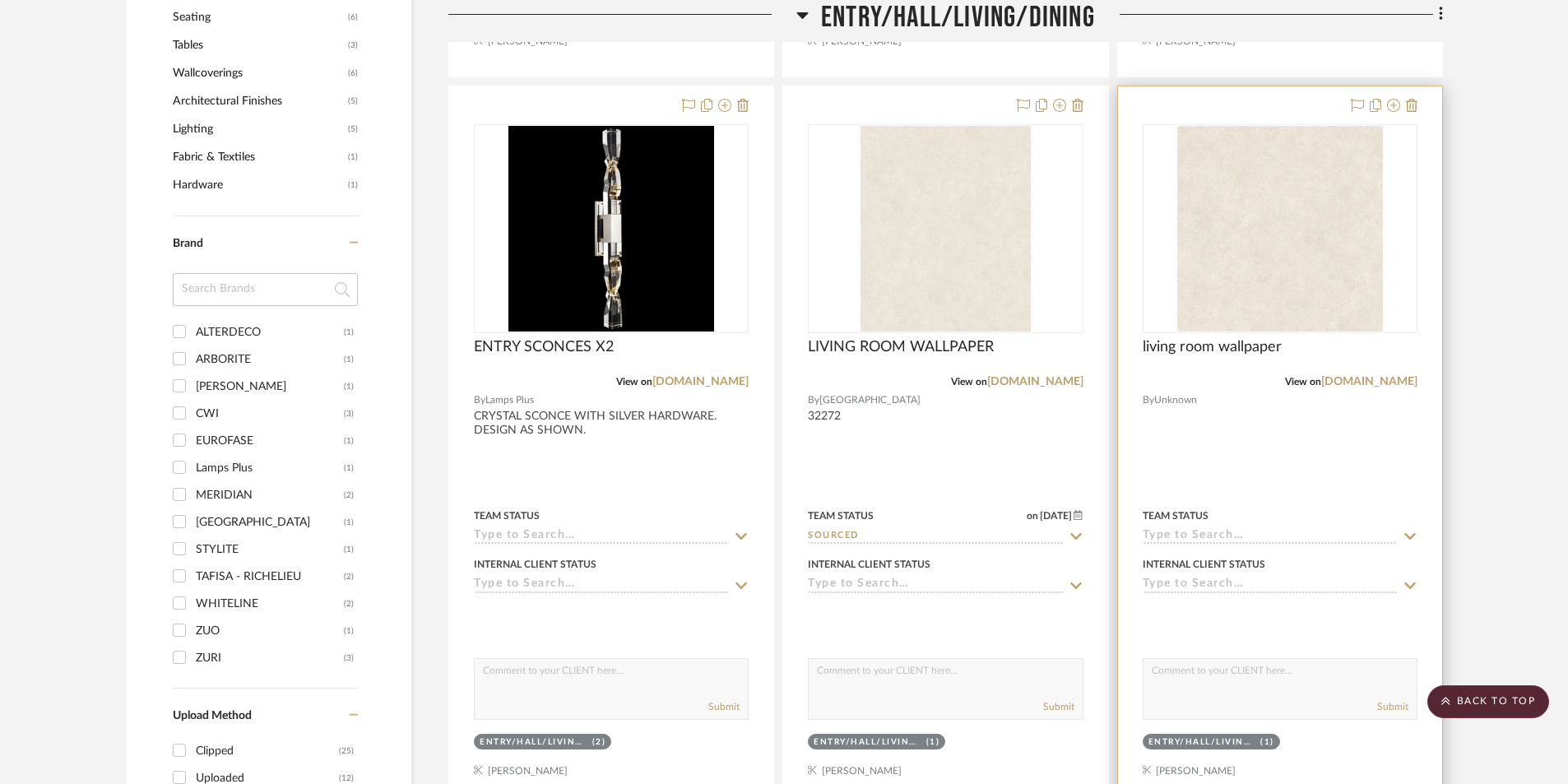
scroll to position [895, 0]
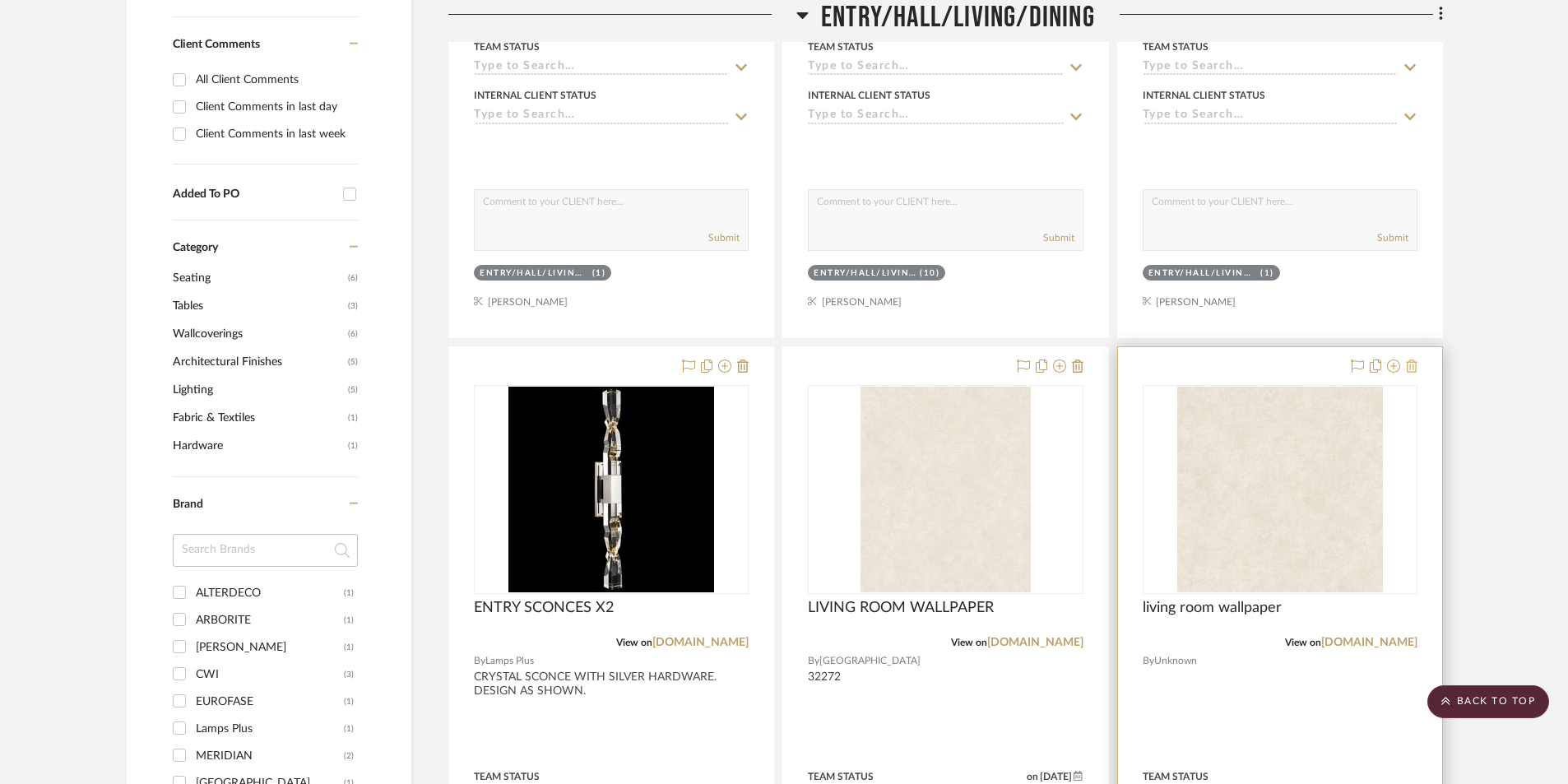
click at [1248, 364] on icon at bounding box center [1411, 366] width 11 height 13
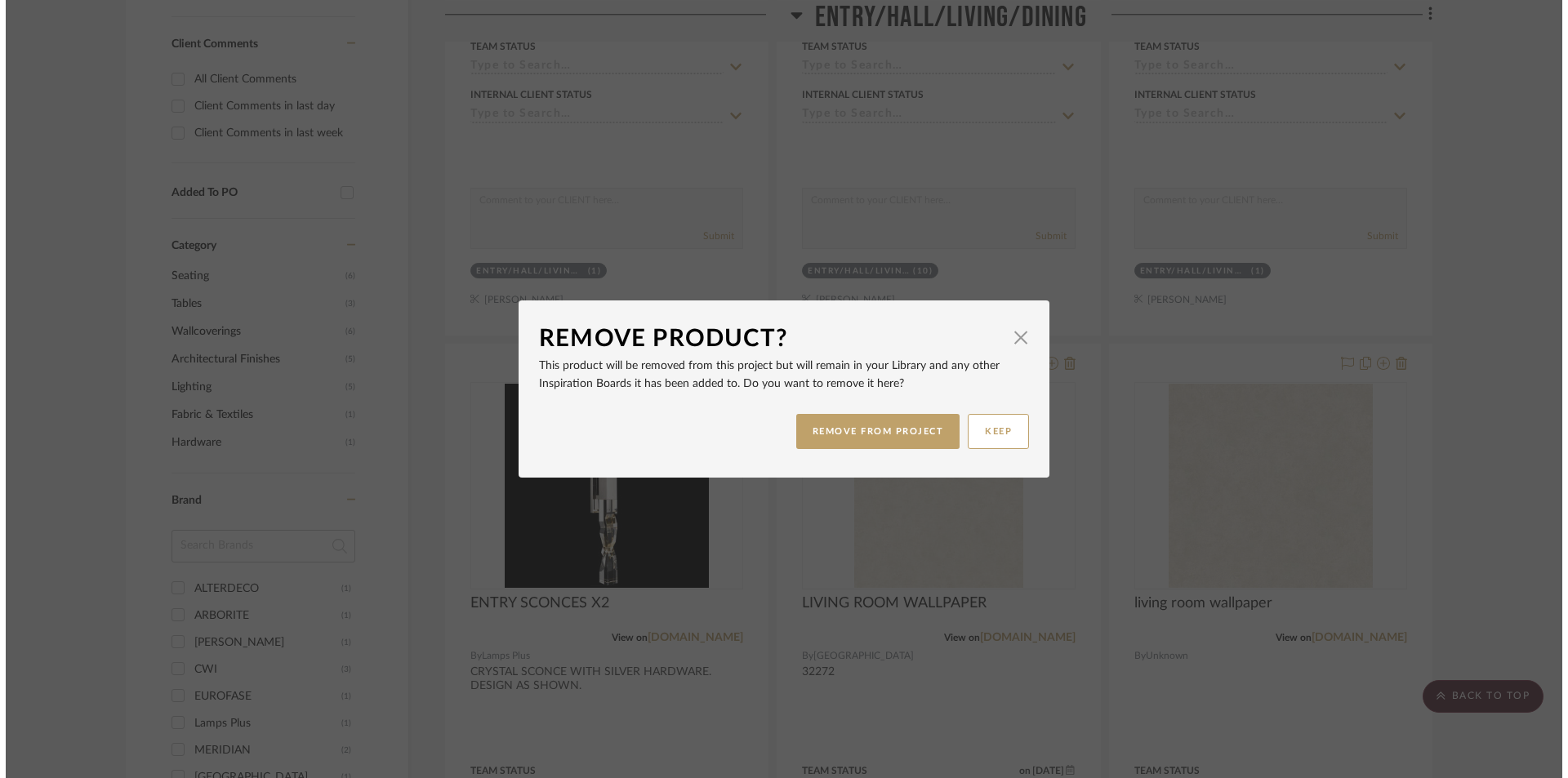
scroll to position [0, 0]
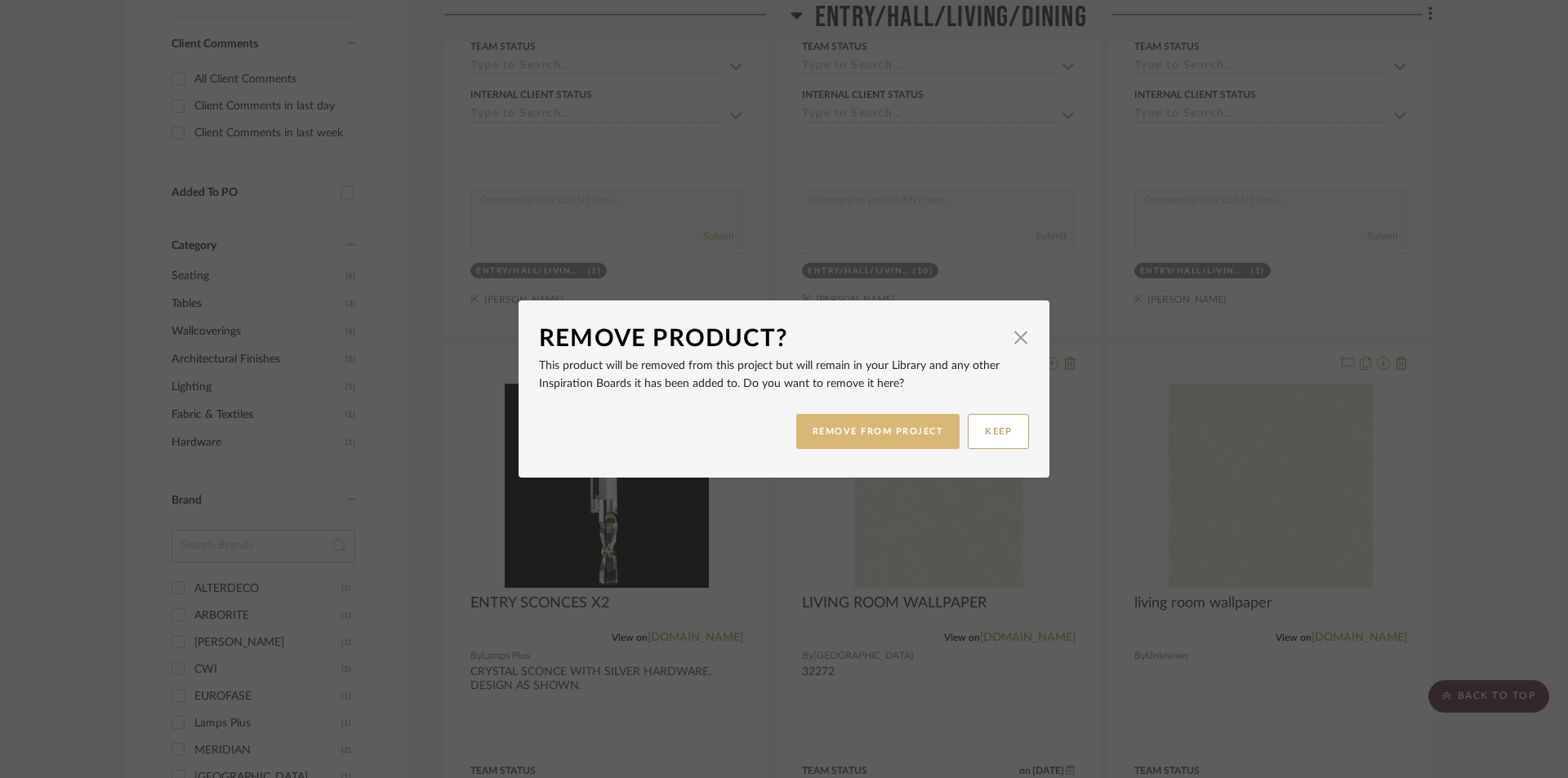
click at [885, 442] on button "REMOVE FROM PROJECT" at bounding box center [878, 431] width 164 height 35
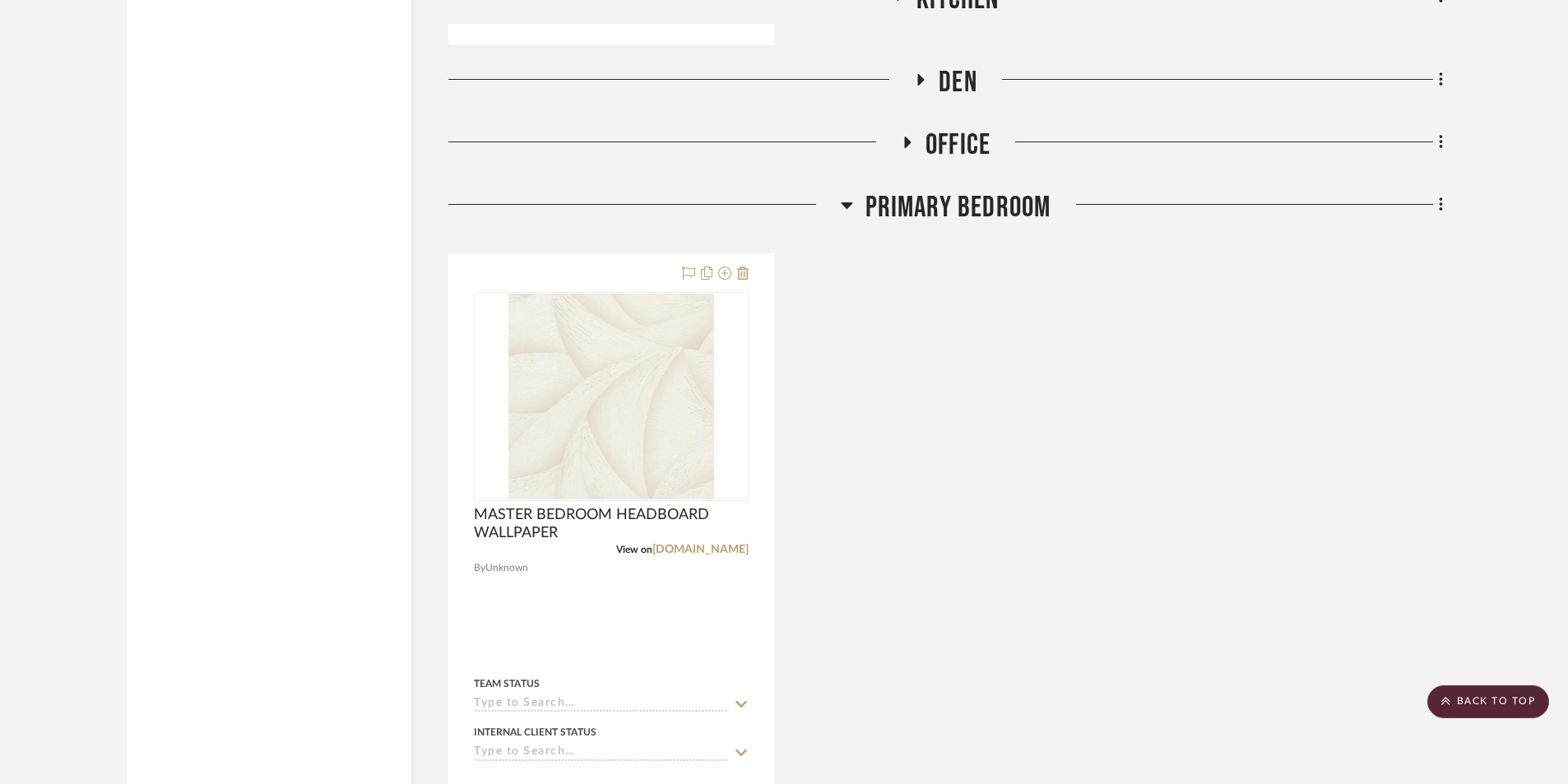
scroll to position [3968, 0]
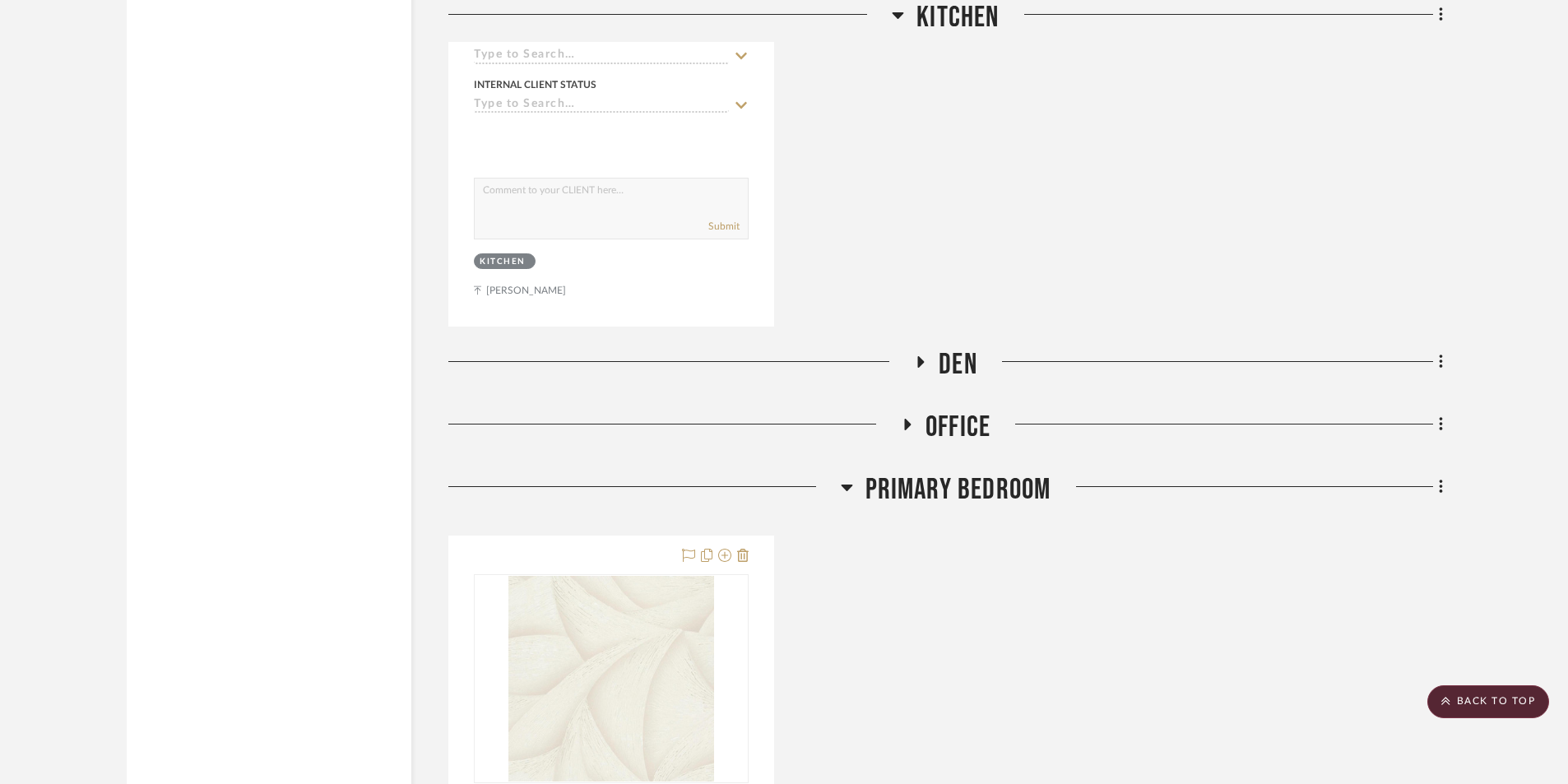
drag, startPoint x: 918, startPoint y: 364, endPoint x: 923, endPoint y: 381, distance: 17.7
click at [920, 364] on icon at bounding box center [921, 362] width 6 height 11
